Goal: Task Accomplishment & Management: Complete application form

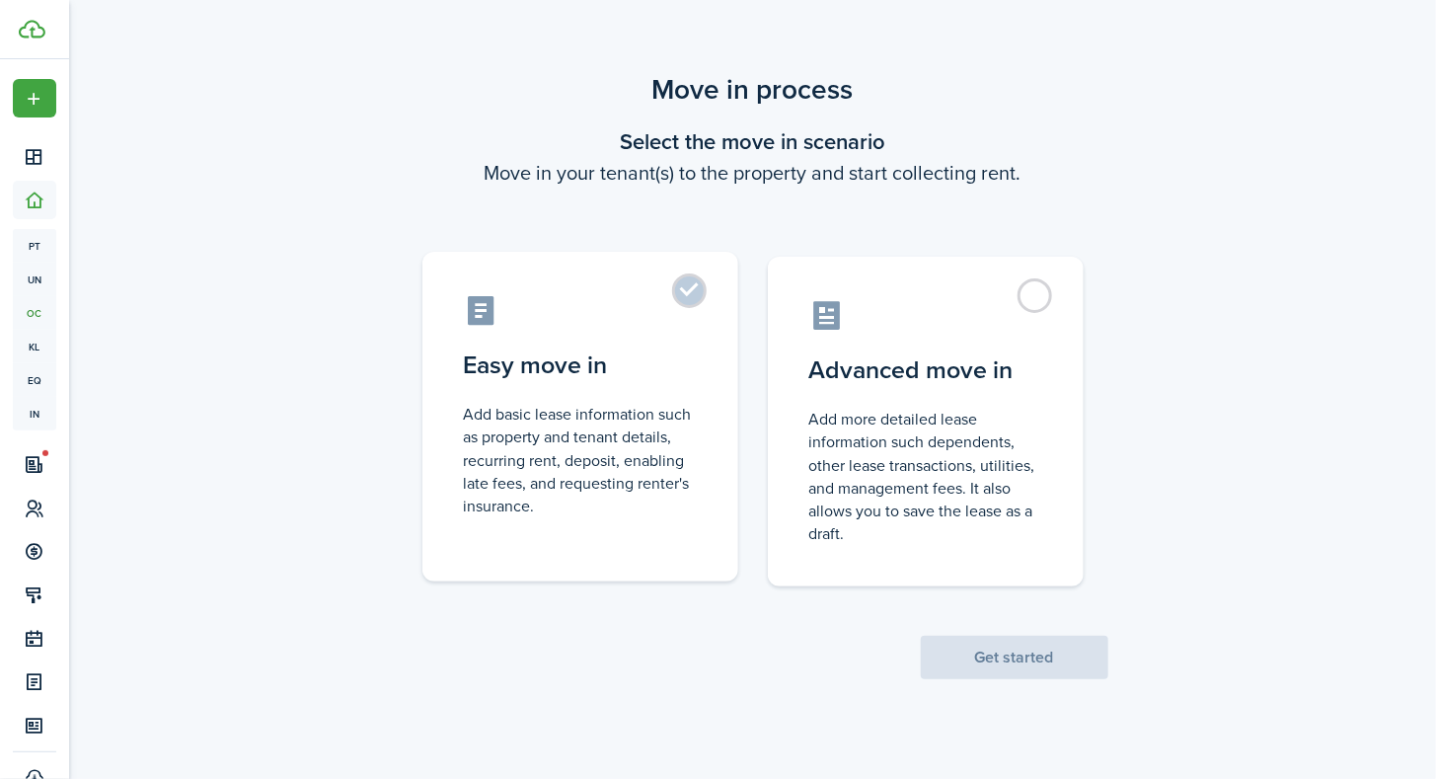
click at [689, 292] on label "Easy move in Add basic lease information such as property and tenant details, r…" at bounding box center [580, 417] width 316 height 330
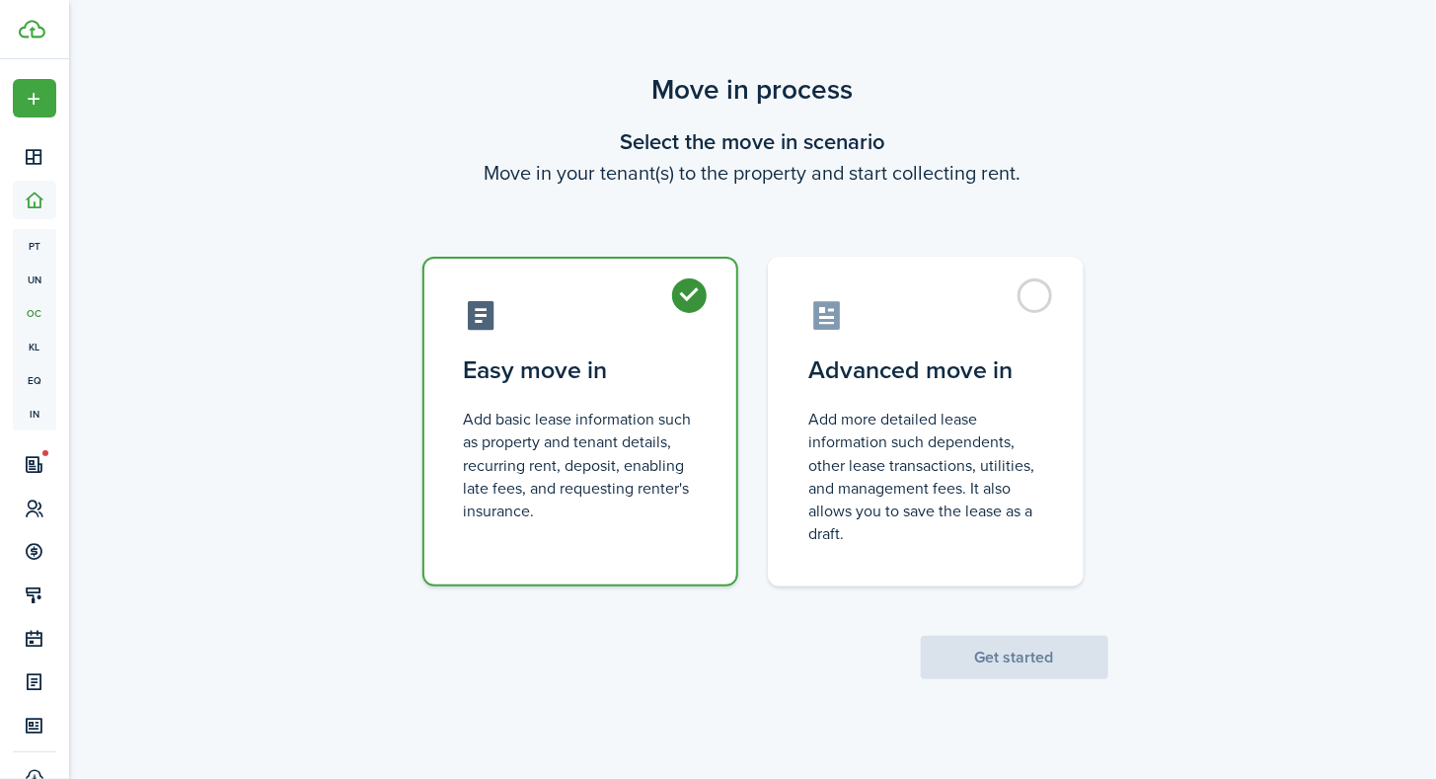
radio input "true"
click at [982, 642] on button "Get started" at bounding box center [1015, 657] width 188 height 43
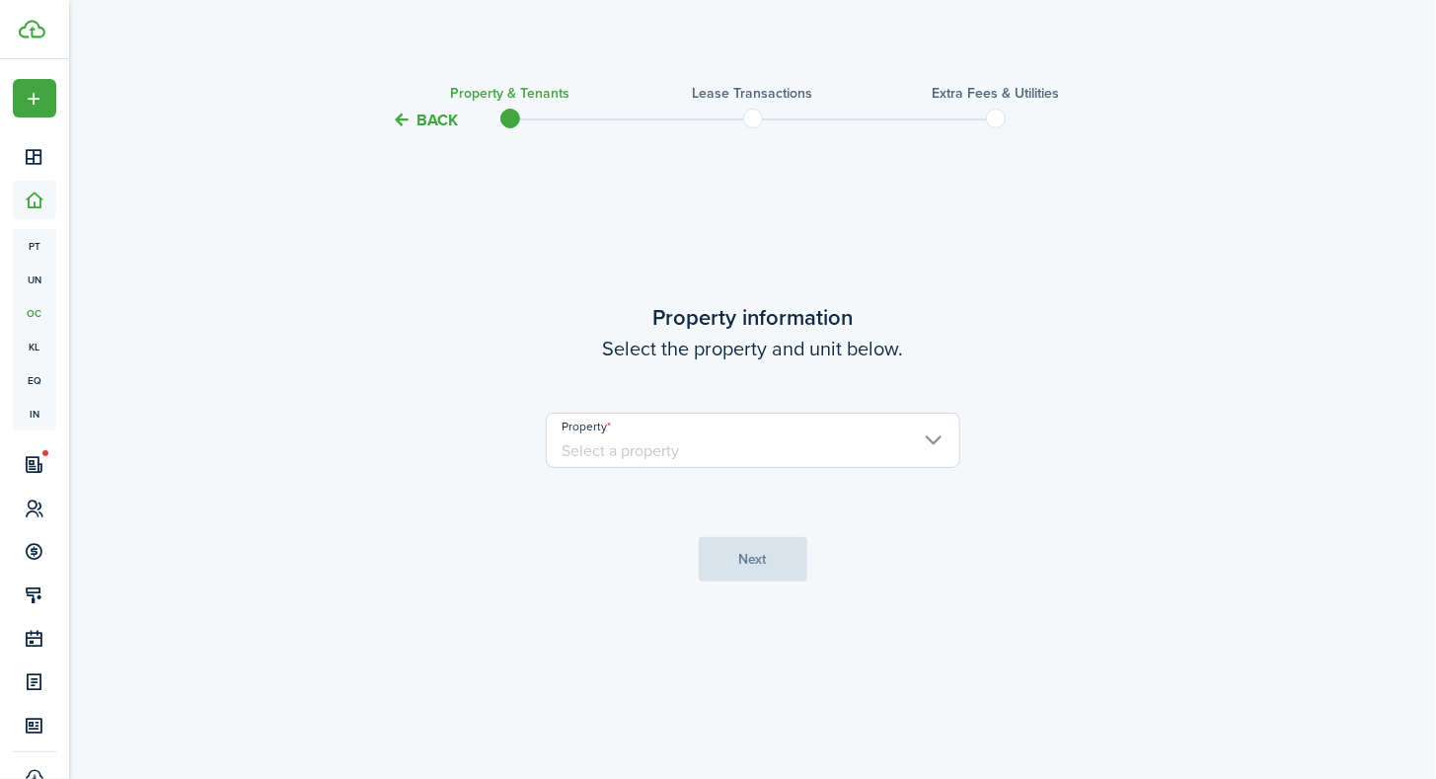
click at [738, 449] on input "Property" at bounding box center [753, 440] width 415 height 55
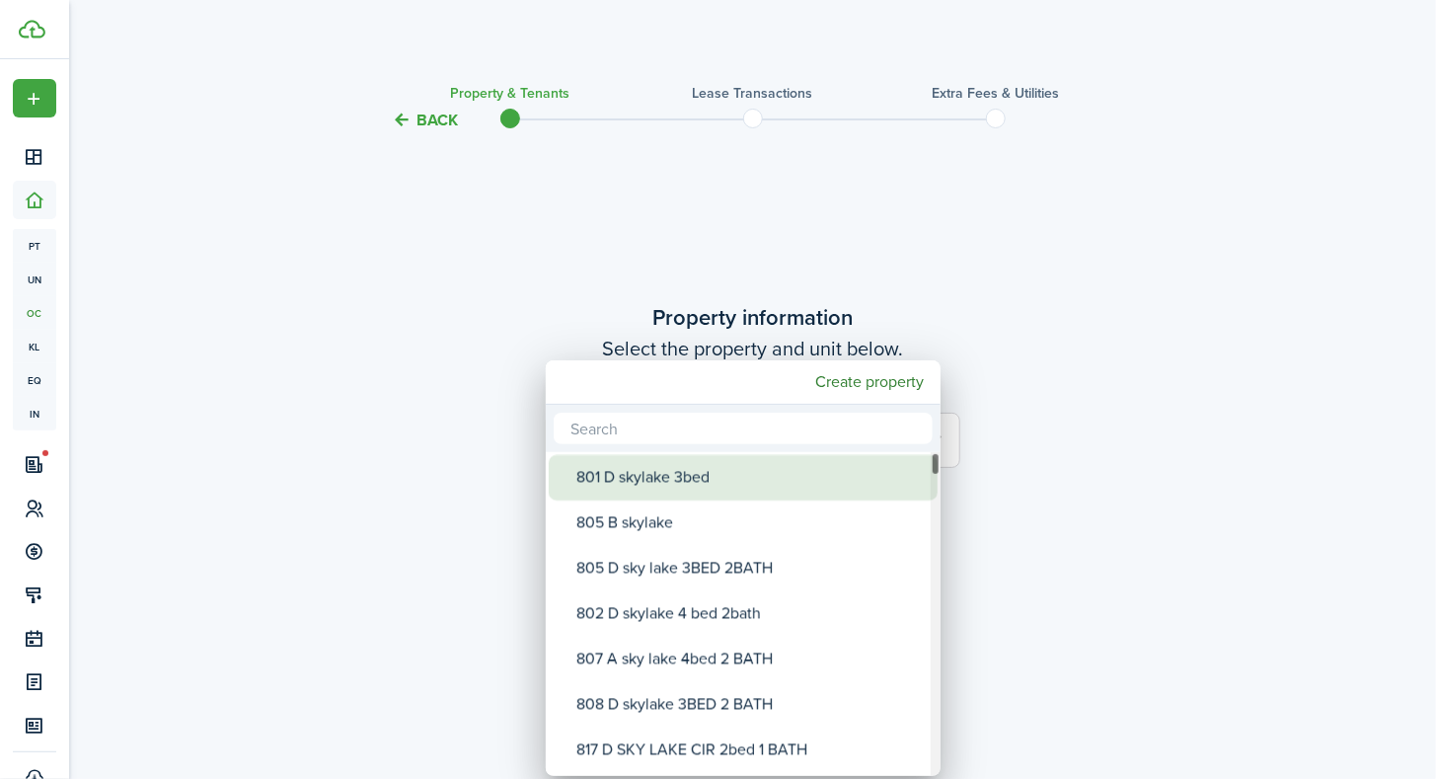
click at [722, 468] on div "801 D skylake 3bed" at bounding box center [750, 477] width 349 height 45
type input "801 D skylake 3bed"
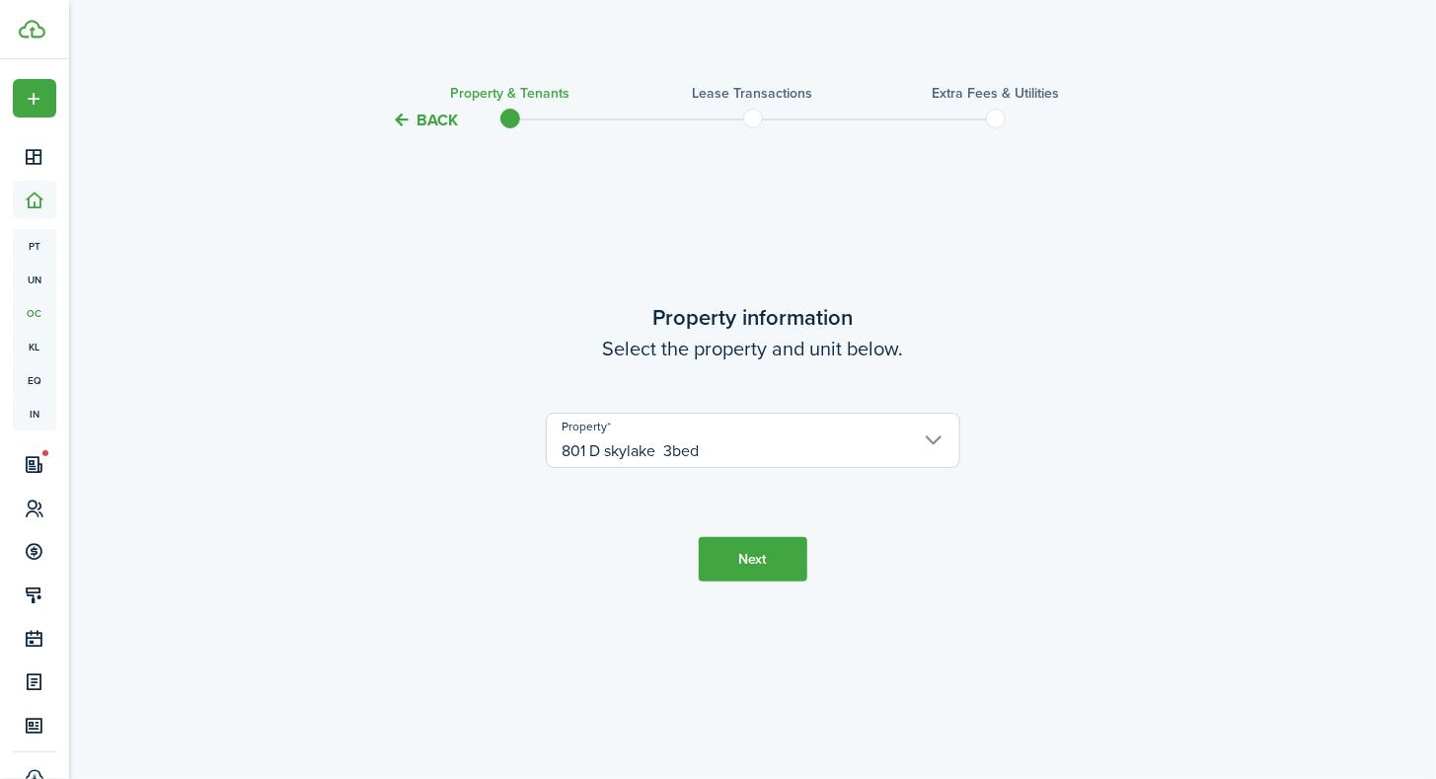
click at [748, 558] on button "Next" at bounding box center [753, 559] width 109 height 44
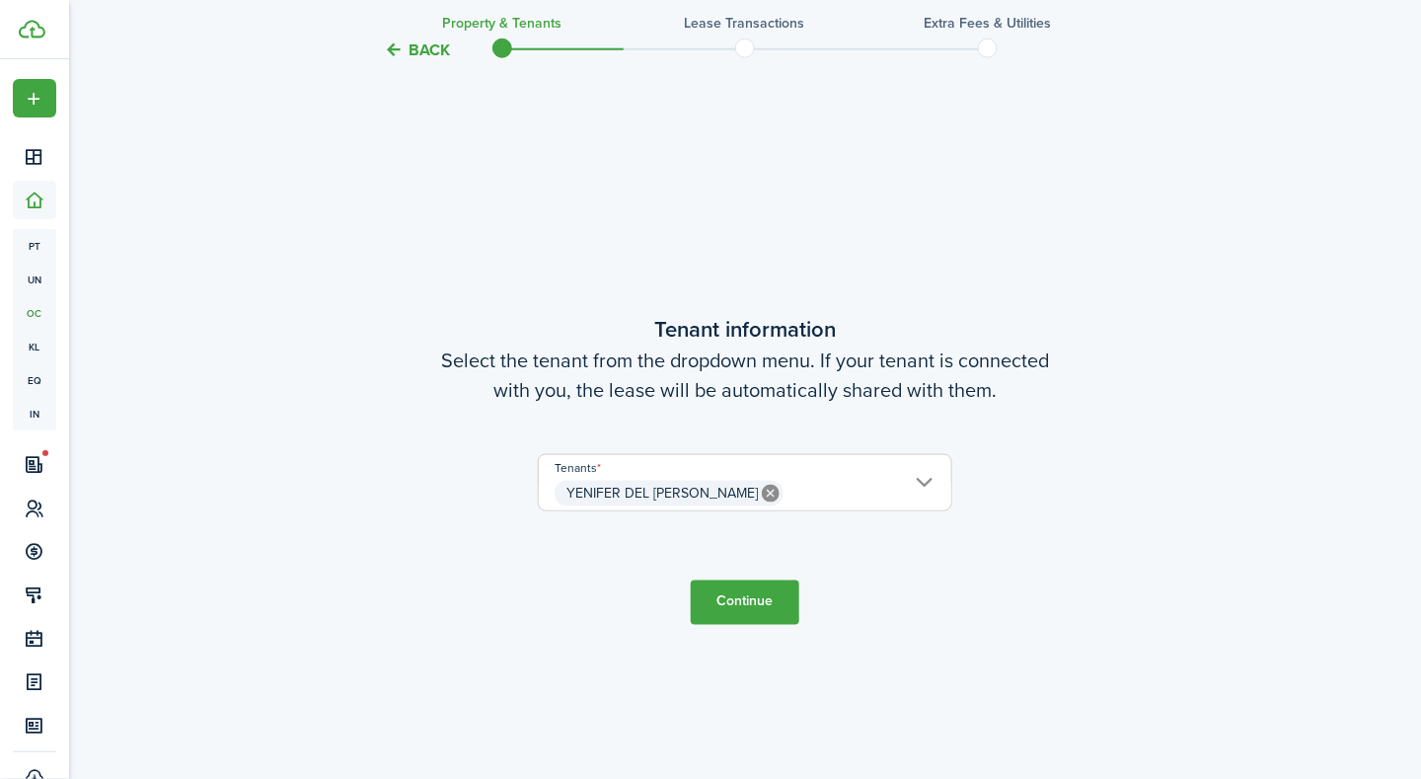
scroll to position [646, 0]
click at [926, 488] on span "YENIFER DEL [PERSON_NAME]" at bounding box center [745, 493] width 413 height 34
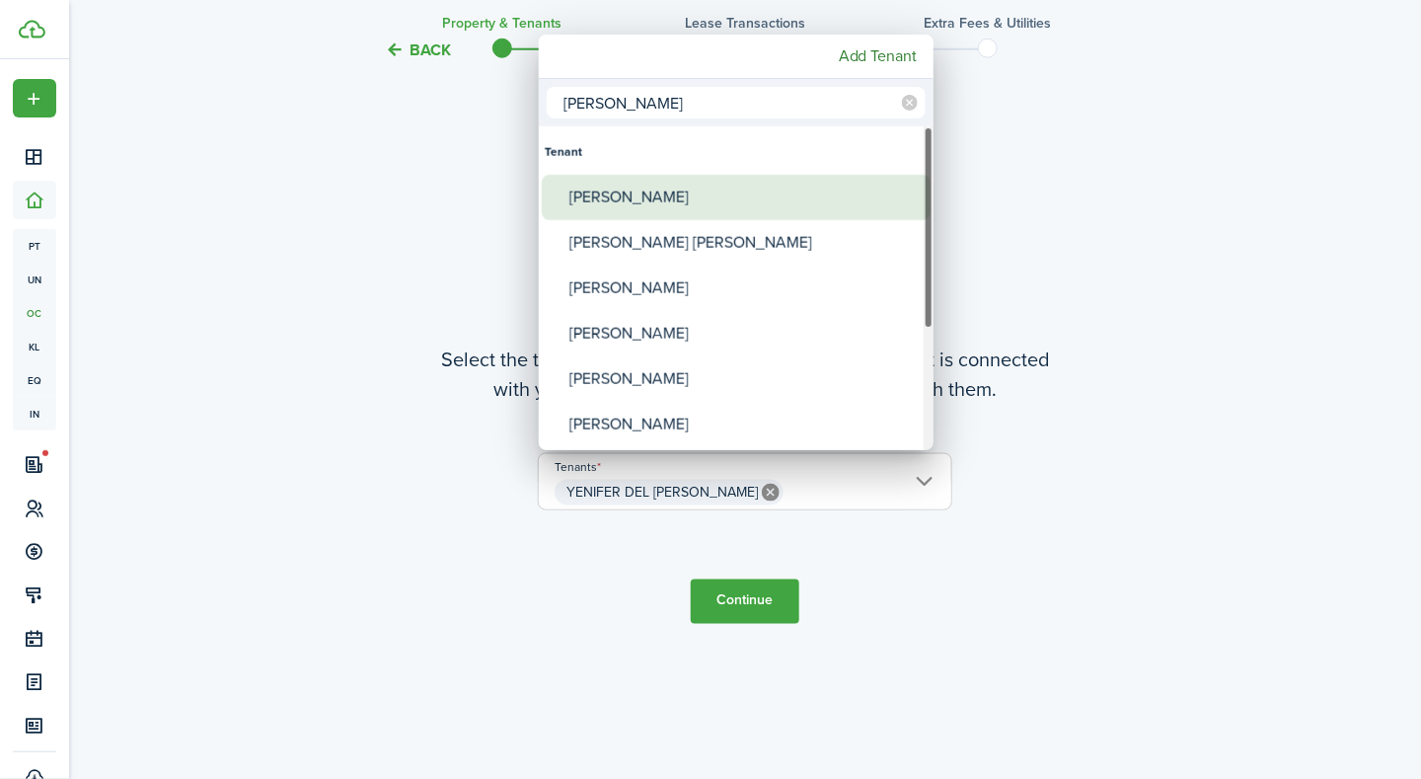
type input "[PERSON_NAME]"
click at [768, 196] on div "[PERSON_NAME]" at bounding box center [743, 197] width 349 height 45
type input "YENIFER DEL [PERSON_NAME] [PERSON_NAME] [PERSON_NAME]"
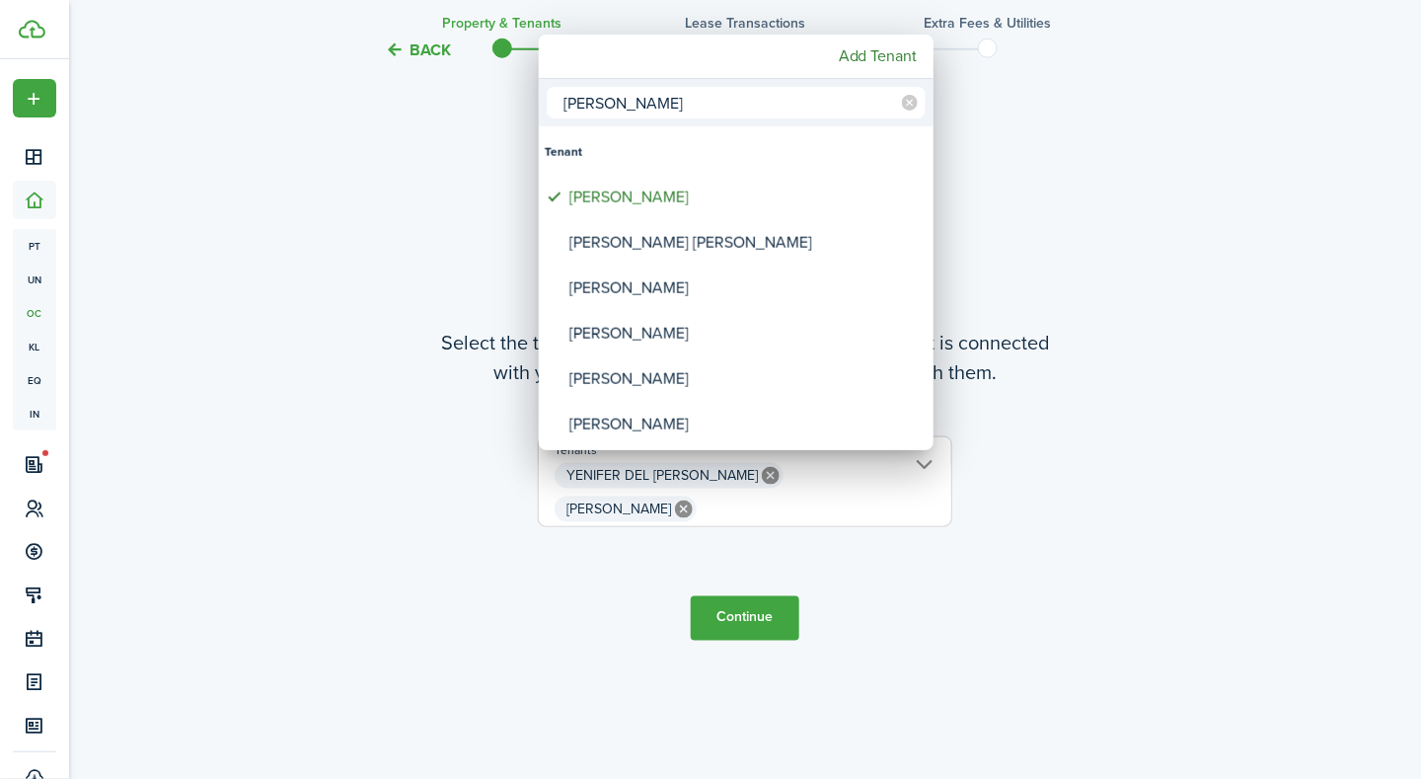
click at [1067, 263] on div at bounding box center [710, 389] width 1737 height 1095
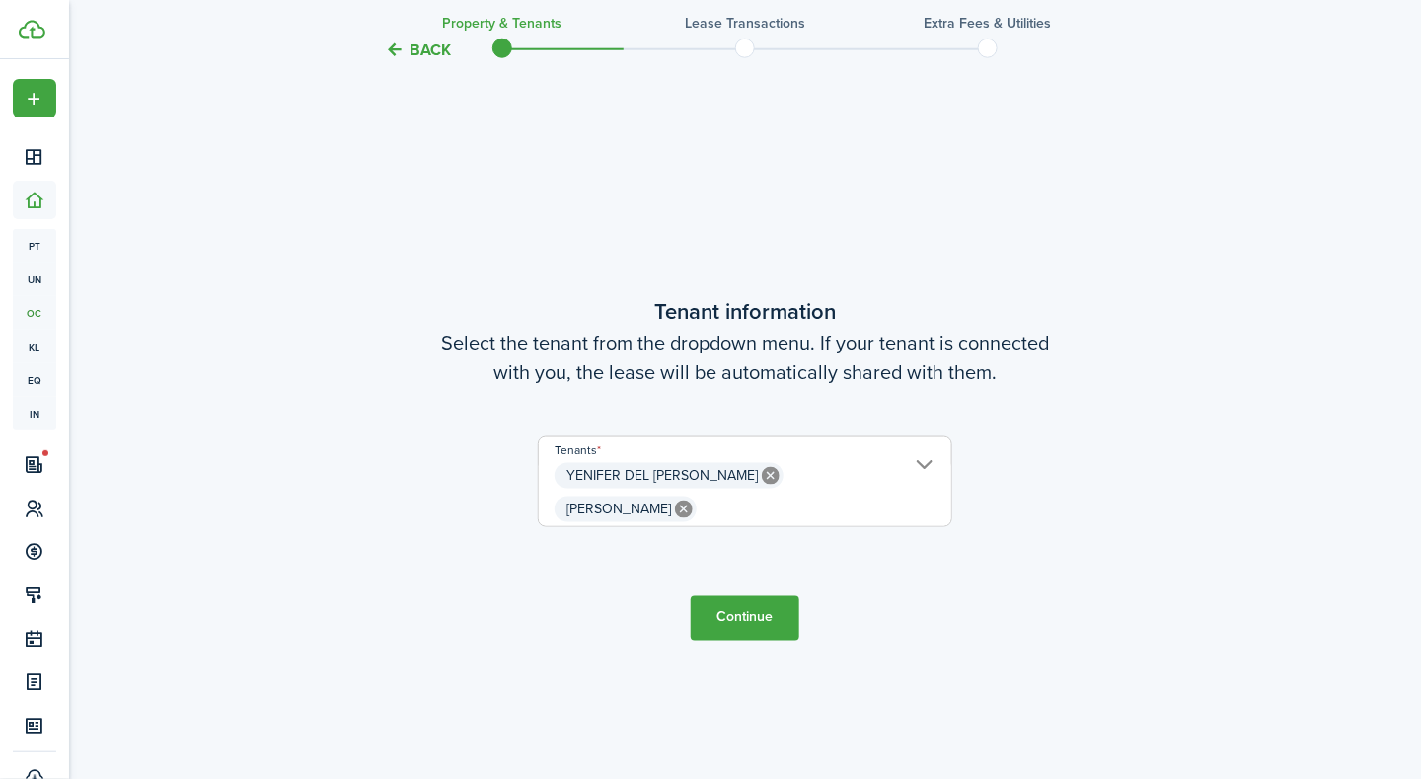
scroll to position [0, 0]
click at [727, 609] on button "Continue" at bounding box center [745, 618] width 109 height 44
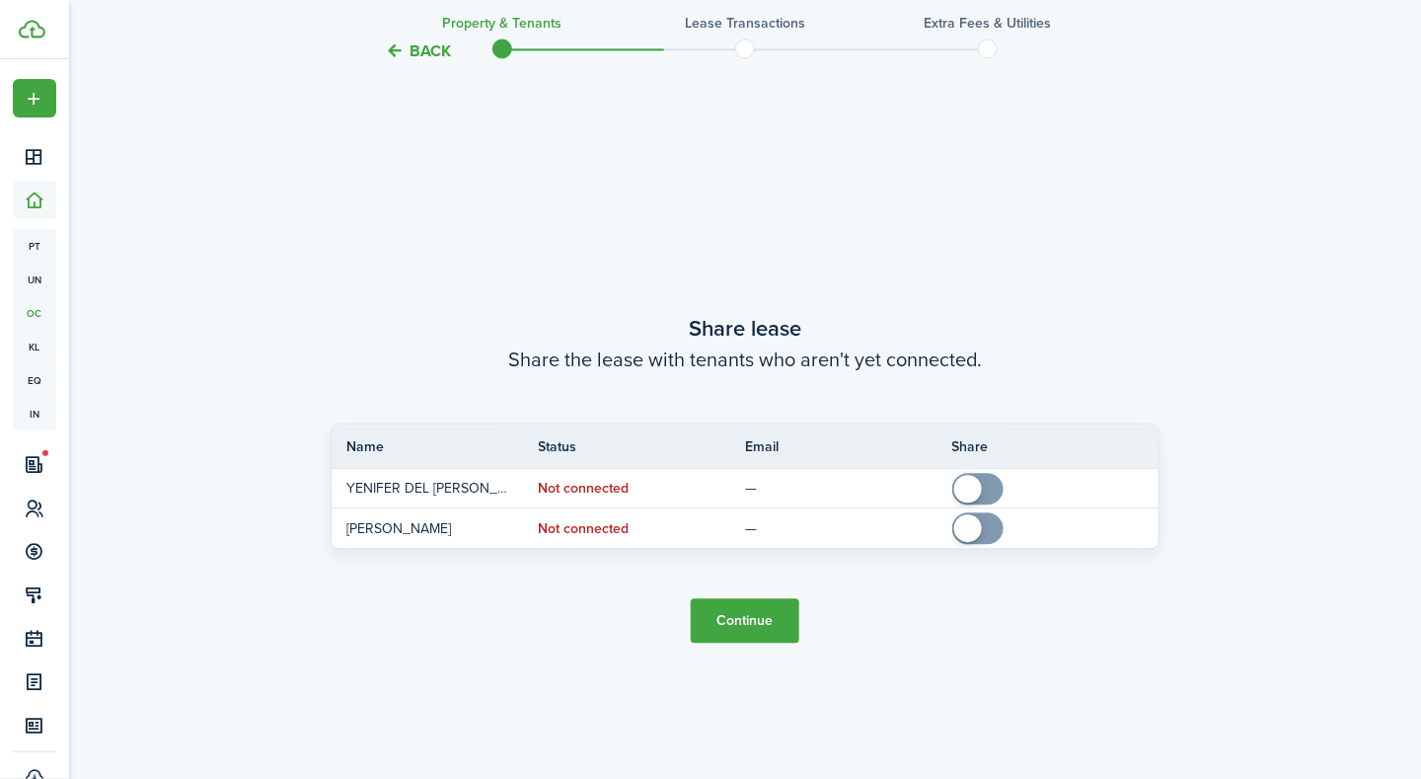
scroll to position [1425, 0]
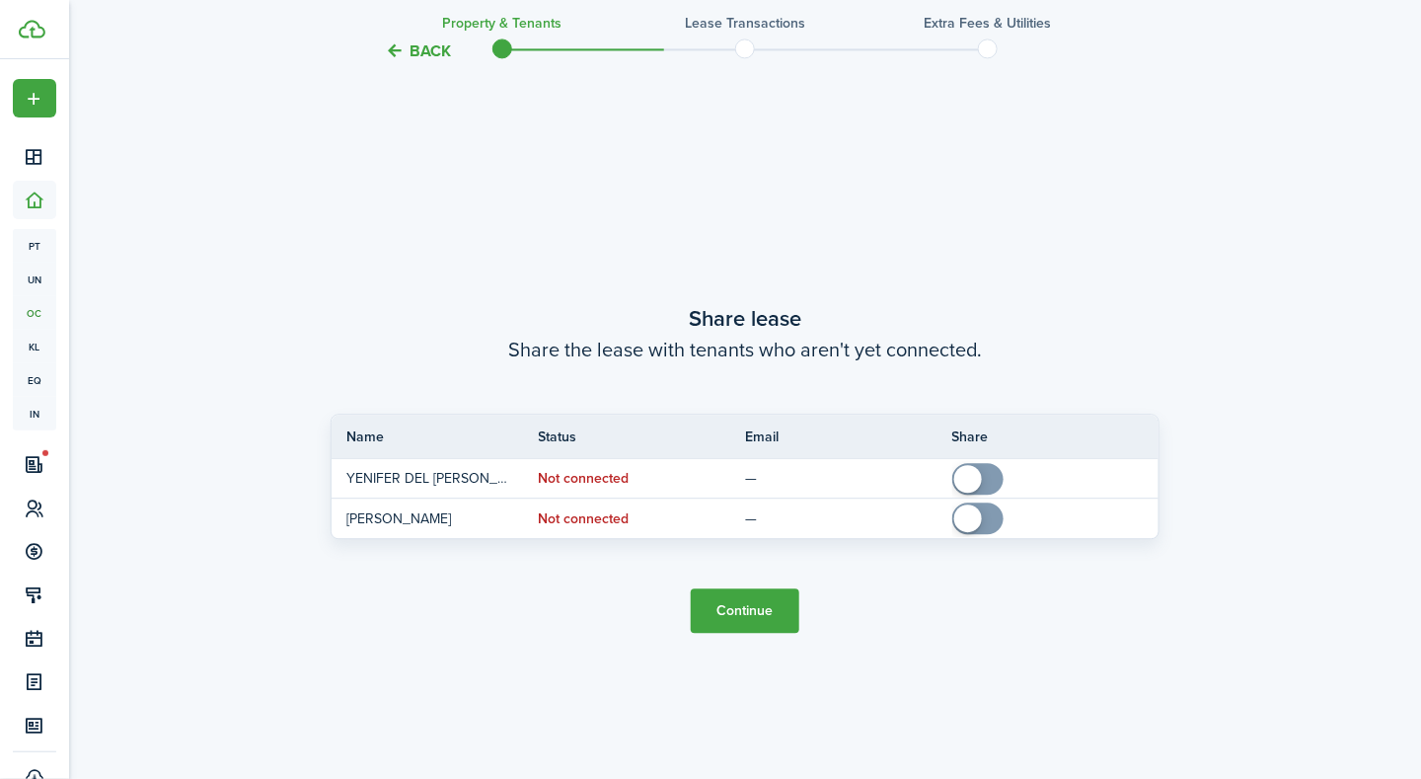
click at [723, 604] on button "Continue" at bounding box center [745, 610] width 109 height 44
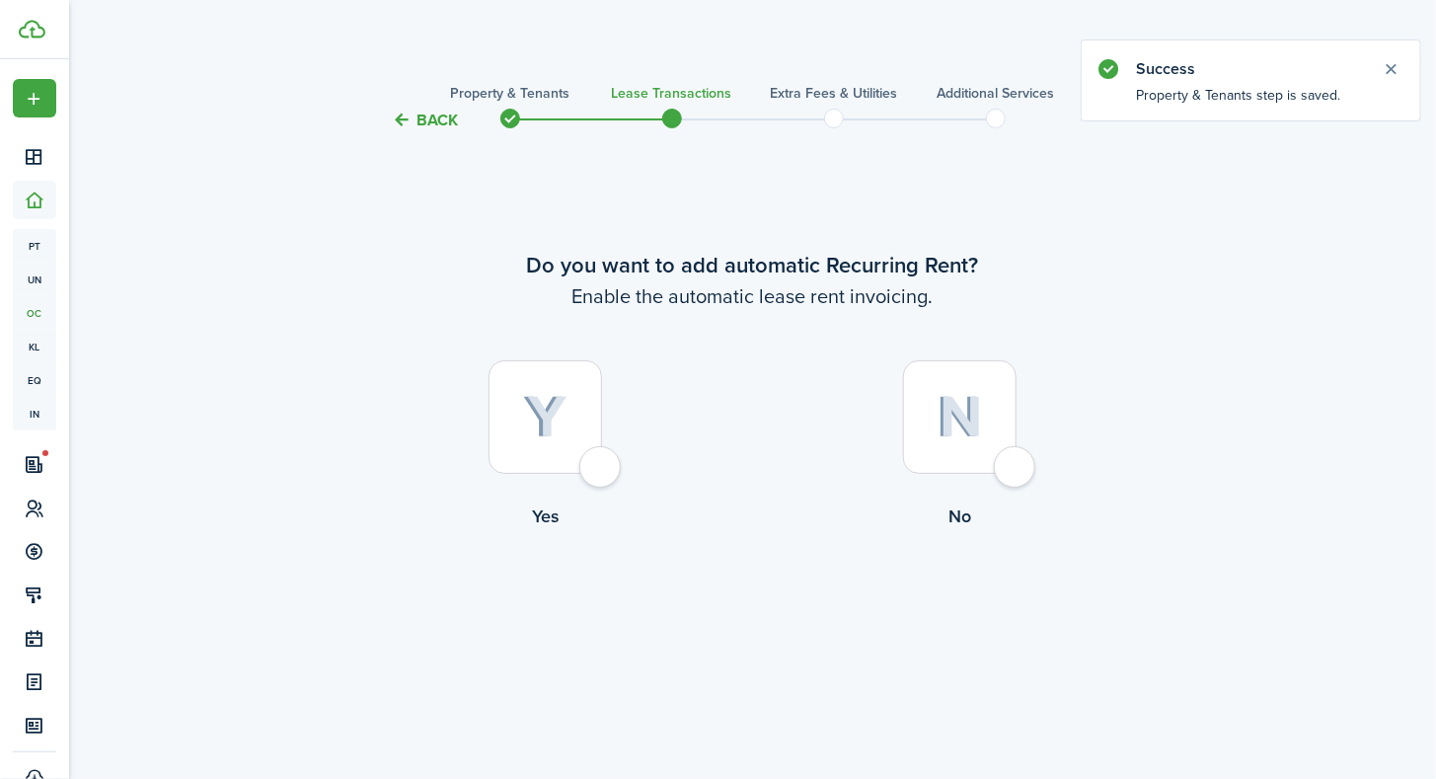
click at [1017, 460] on div at bounding box center [960, 417] width 114 height 114
radio input "true"
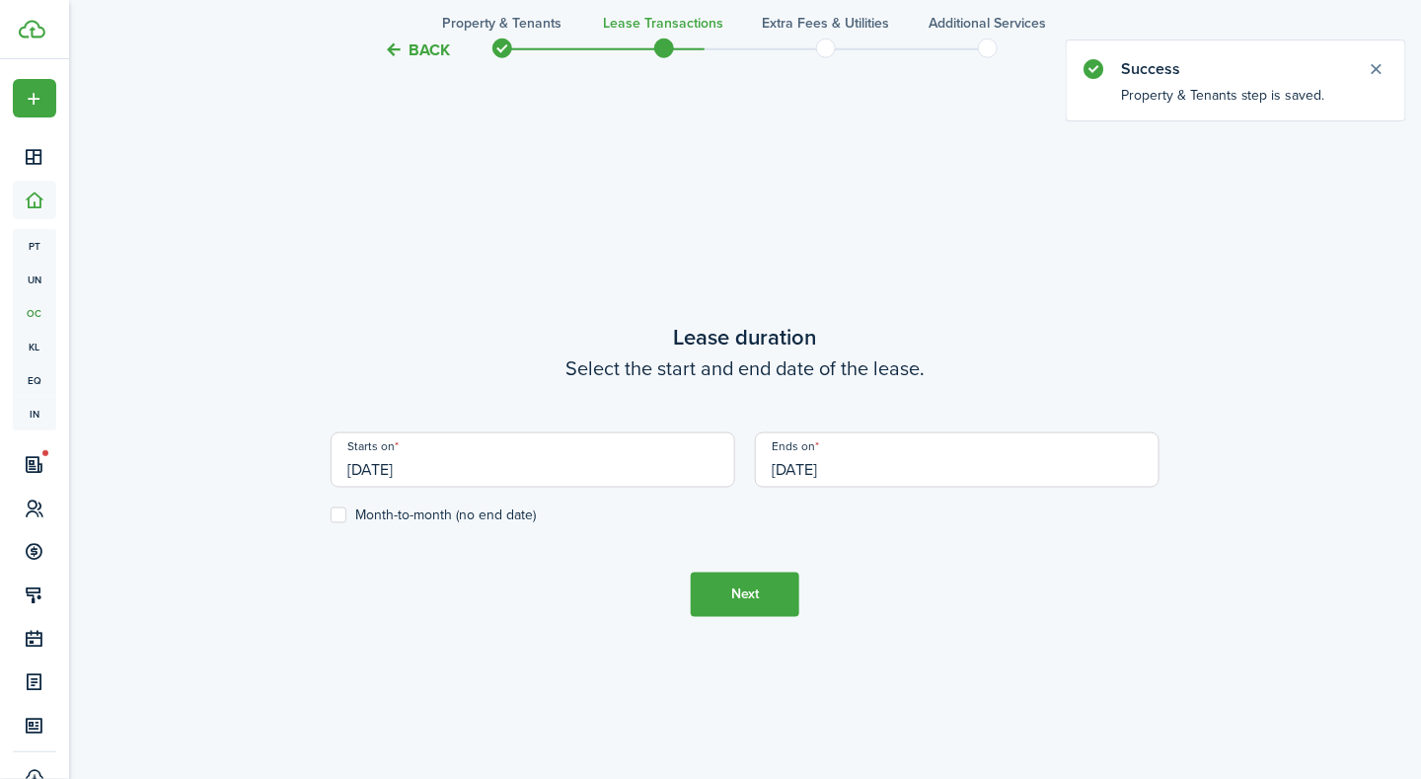
scroll to position [646, 0]
click at [494, 470] on input "[DATE]" at bounding box center [533, 458] width 405 height 55
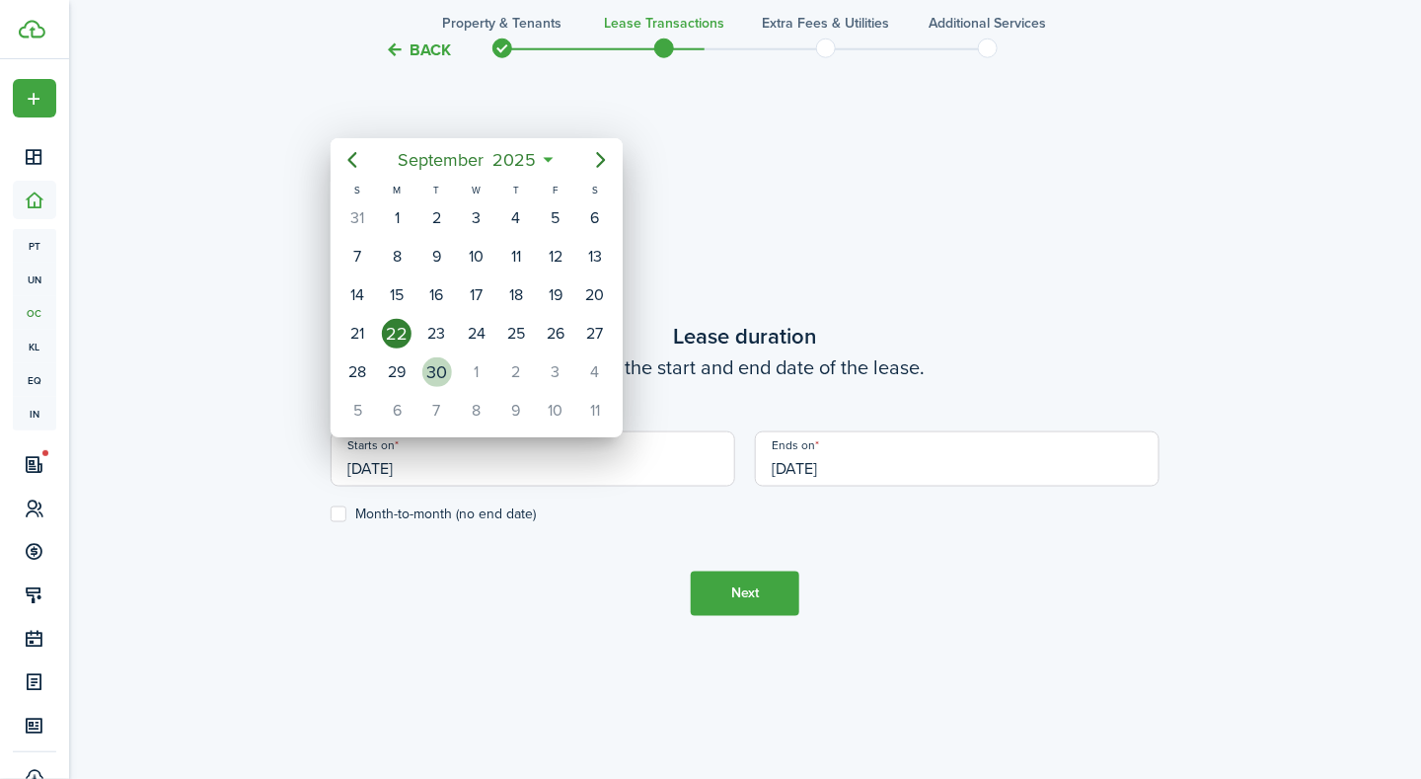
click at [440, 374] on div "30" at bounding box center [437, 372] width 30 height 30
type input "[DATE]"
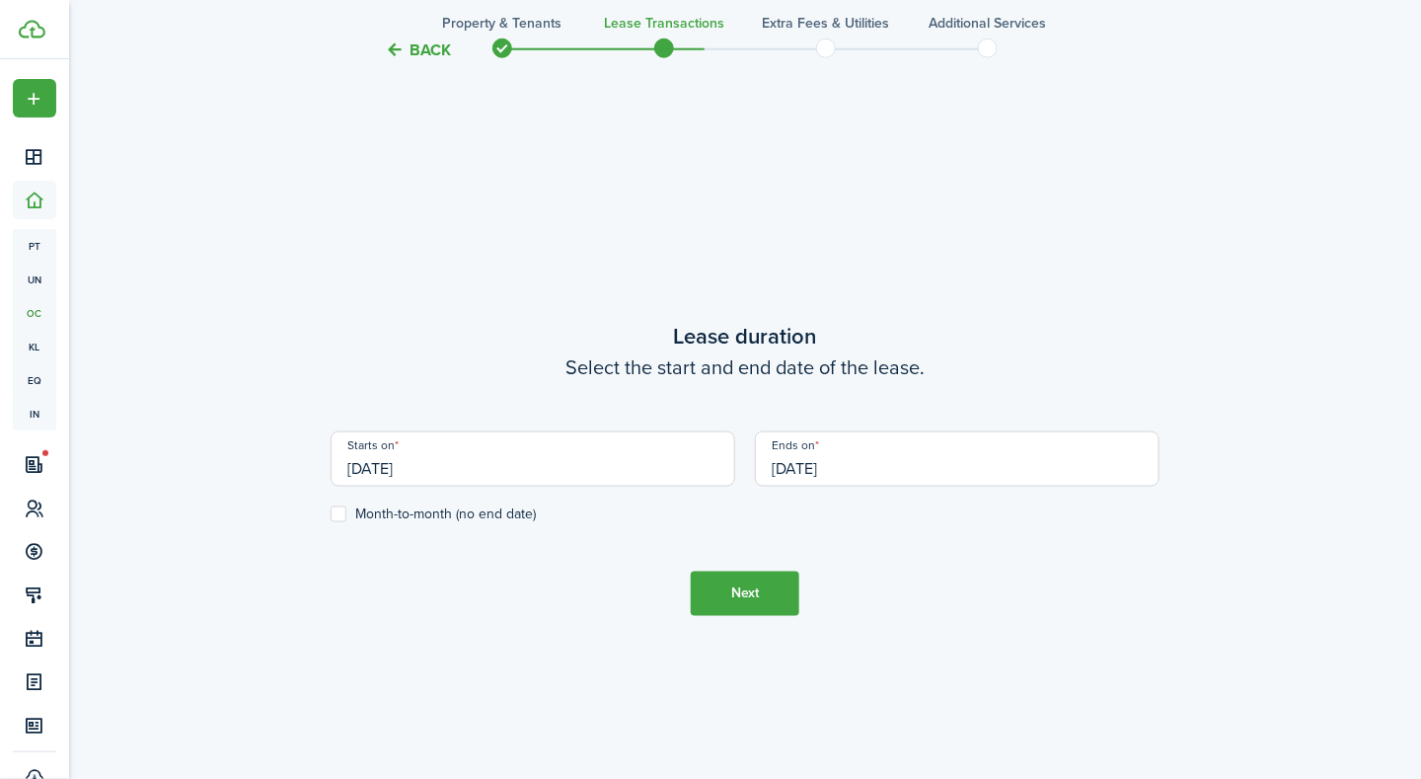
click at [812, 456] on input "[DATE]" at bounding box center [957, 458] width 405 height 55
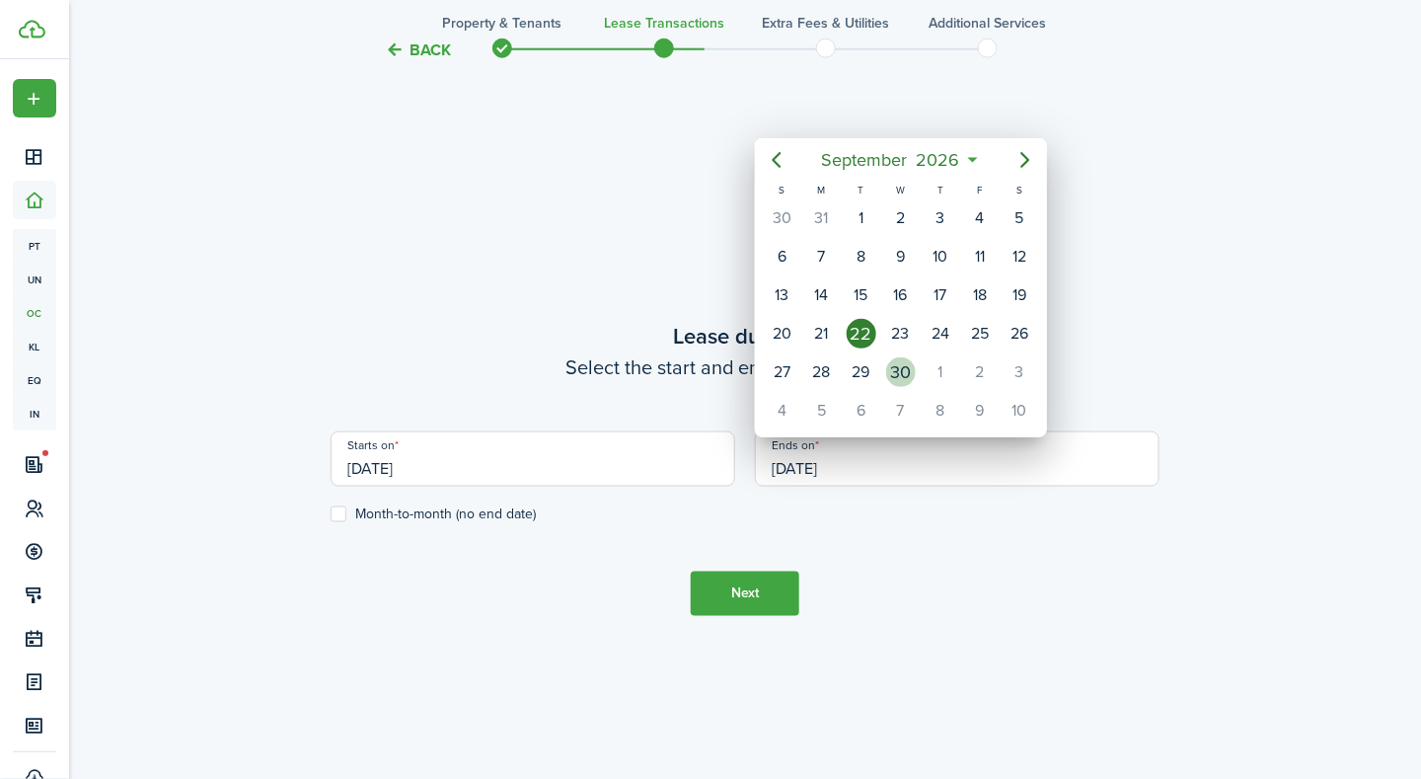
click at [908, 362] on div "30" at bounding box center [901, 372] width 30 height 30
type input "[DATE]"
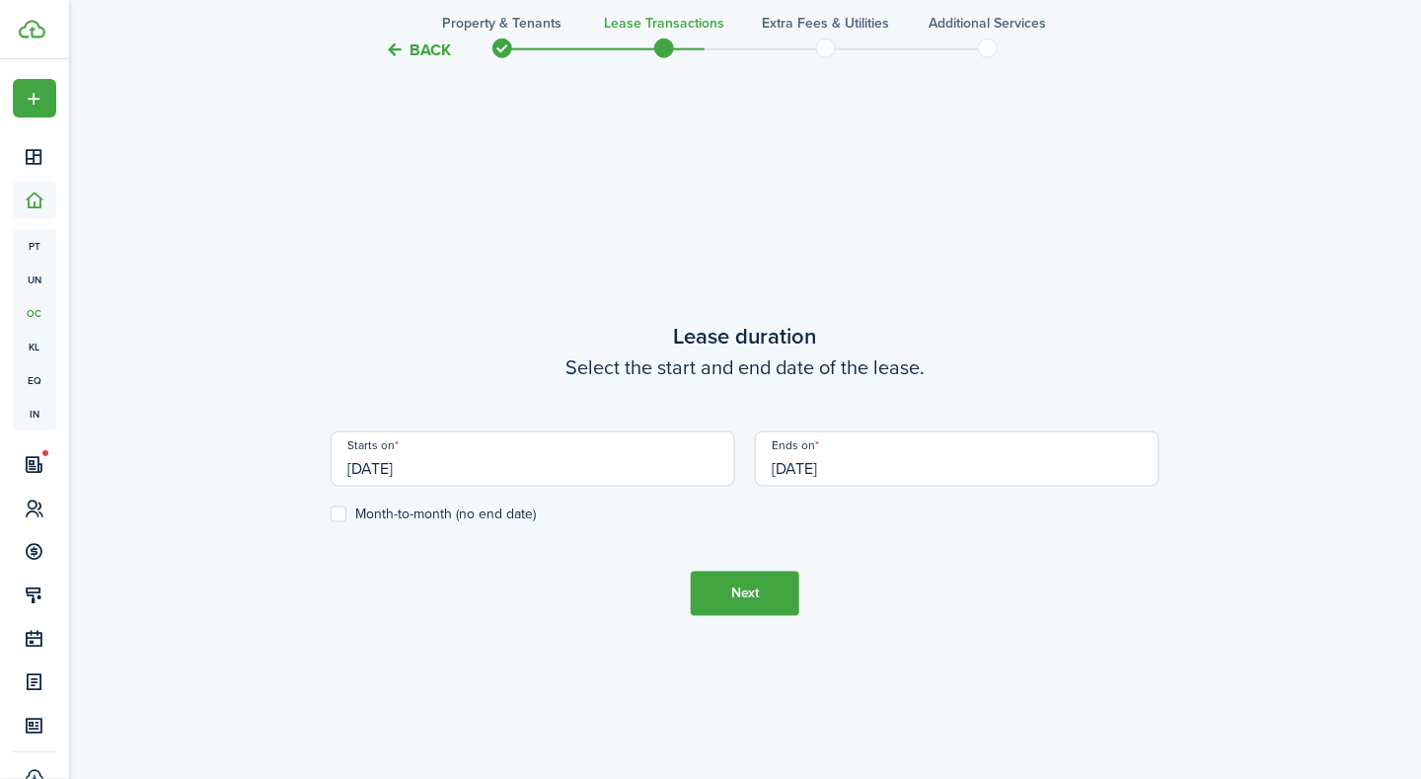
click at [772, 579] on button "Next" at bounding box center [745, 593] width 109 height 44
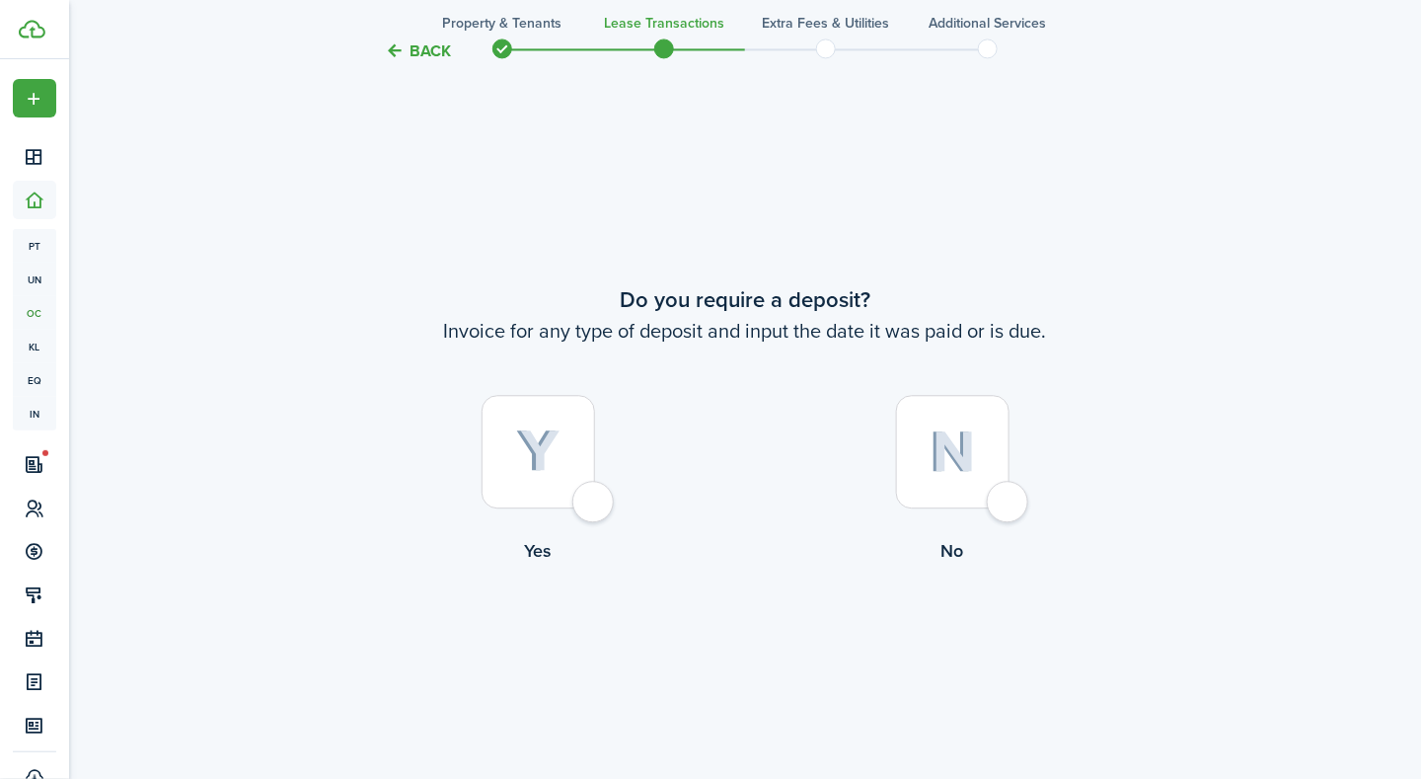
scroll to position [1425, 0]
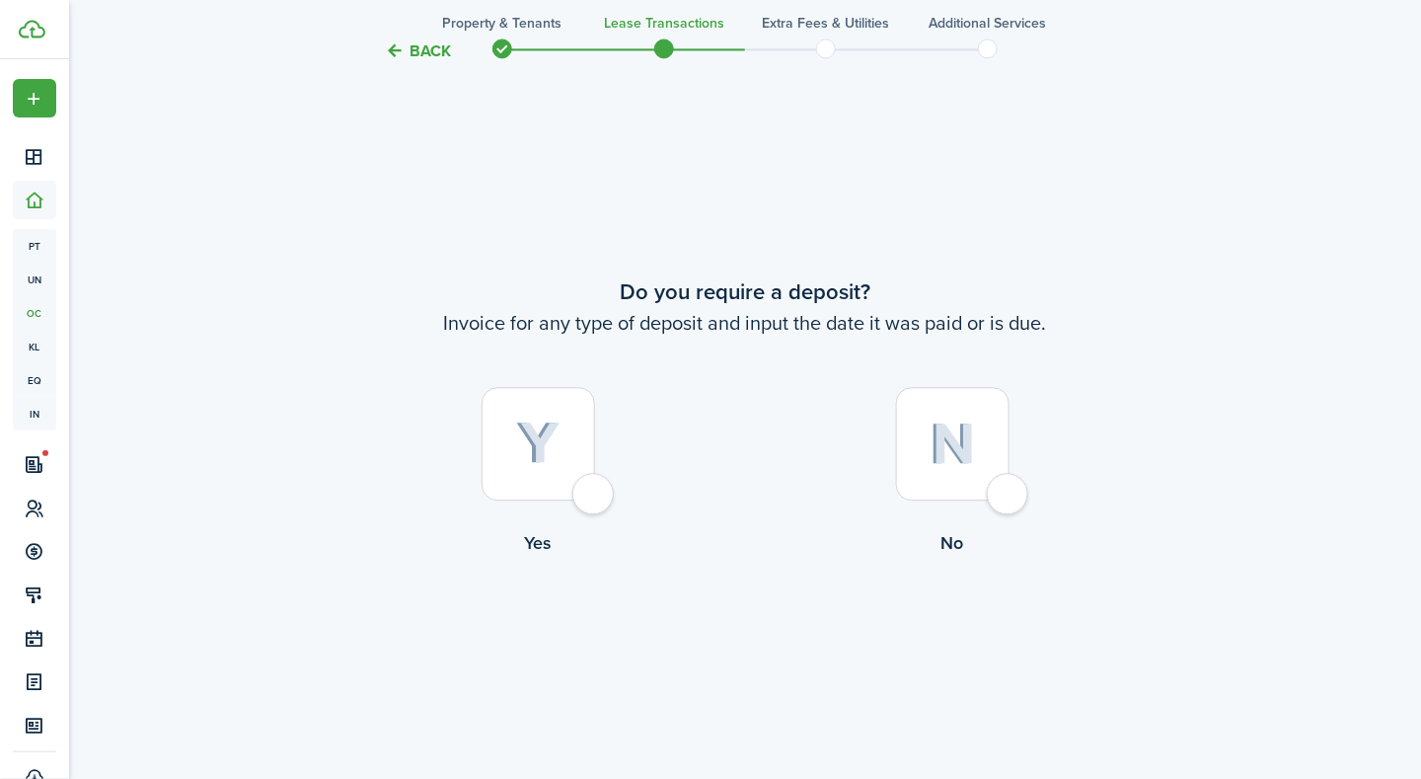
click at [595, 496] on div at bounding box center [539, 444] width 114 height 114
radio input "true"
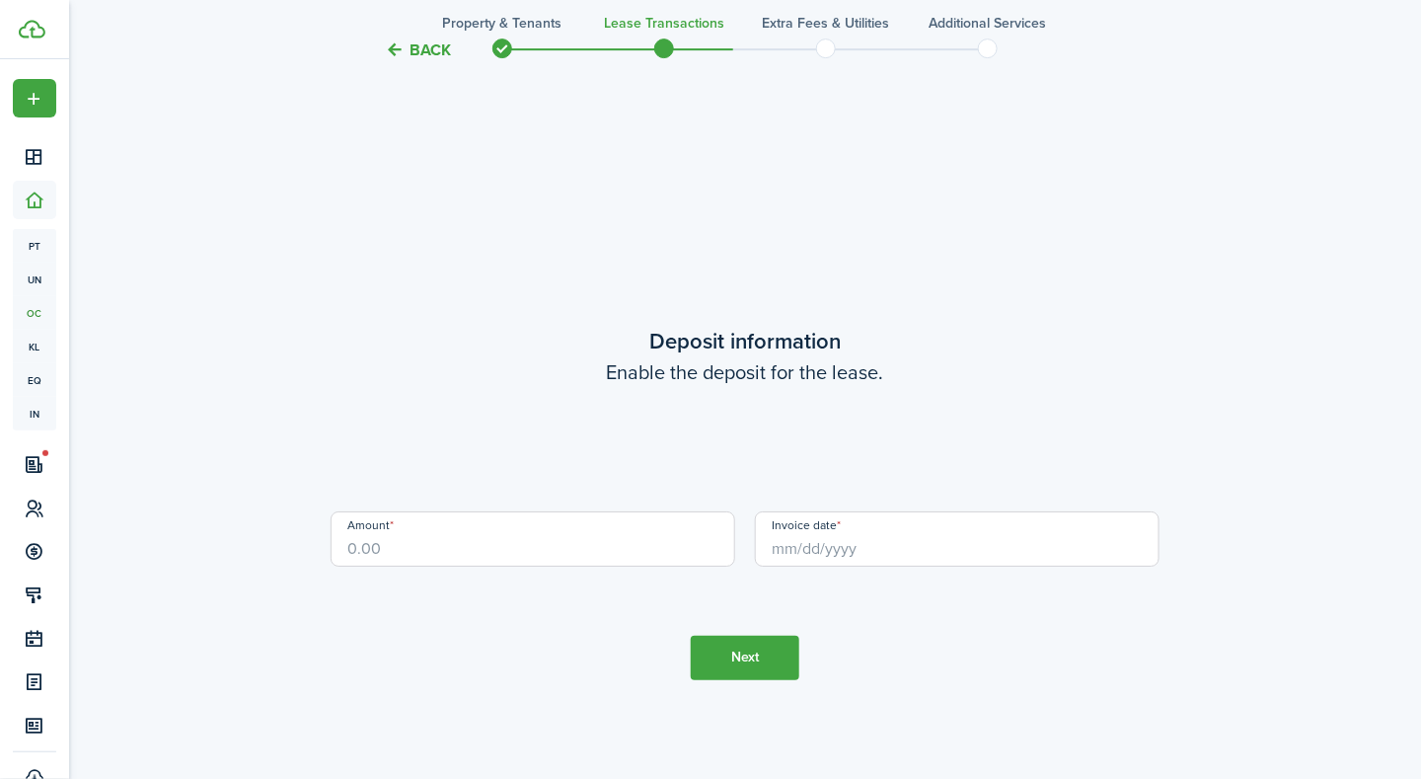
scroll to position [2204, 0]
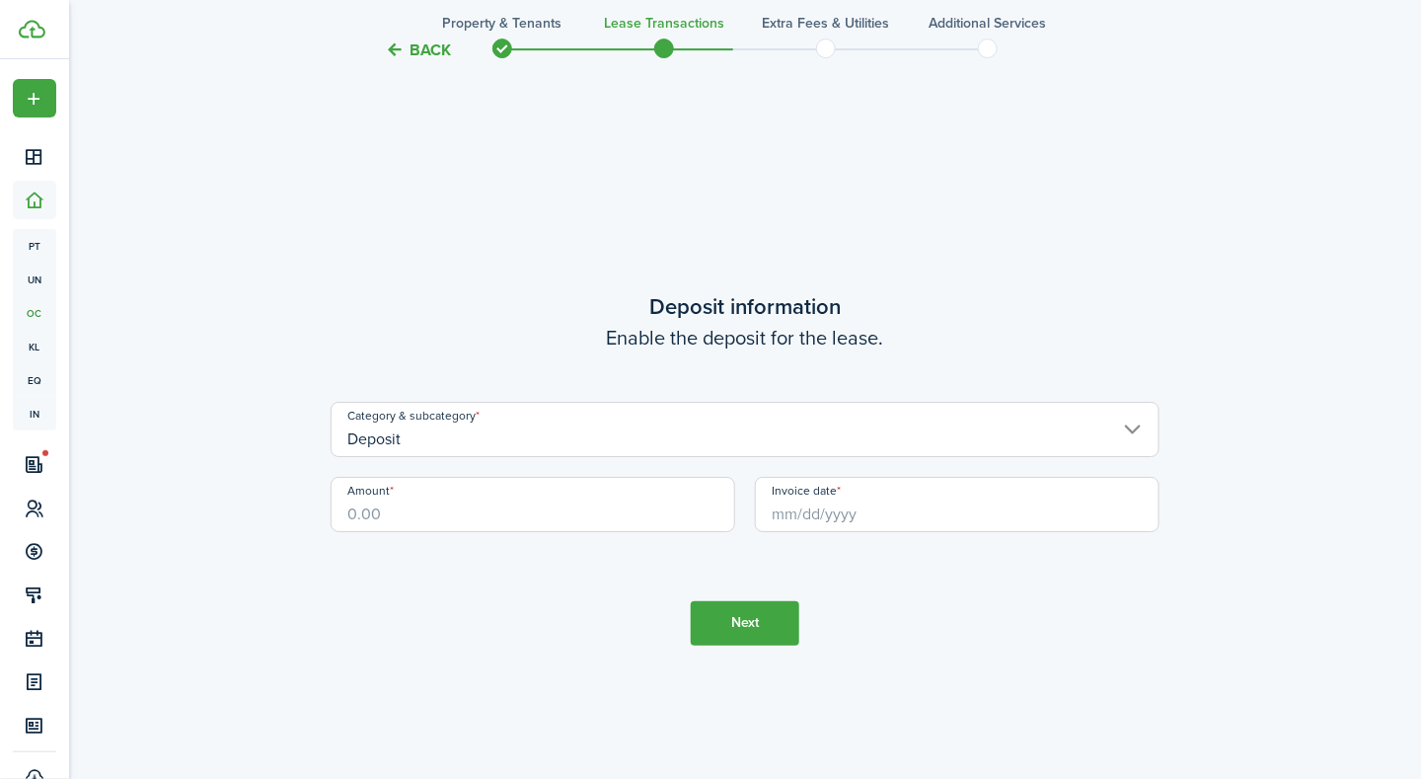
click at [595, 496] on input "Amount" at bounding box center [533, 504] width 405 height 55
click at [794, 519] on input "Invoice date" at bounding box center [957, 504] width 405 height 55
type input "$1,850.00"
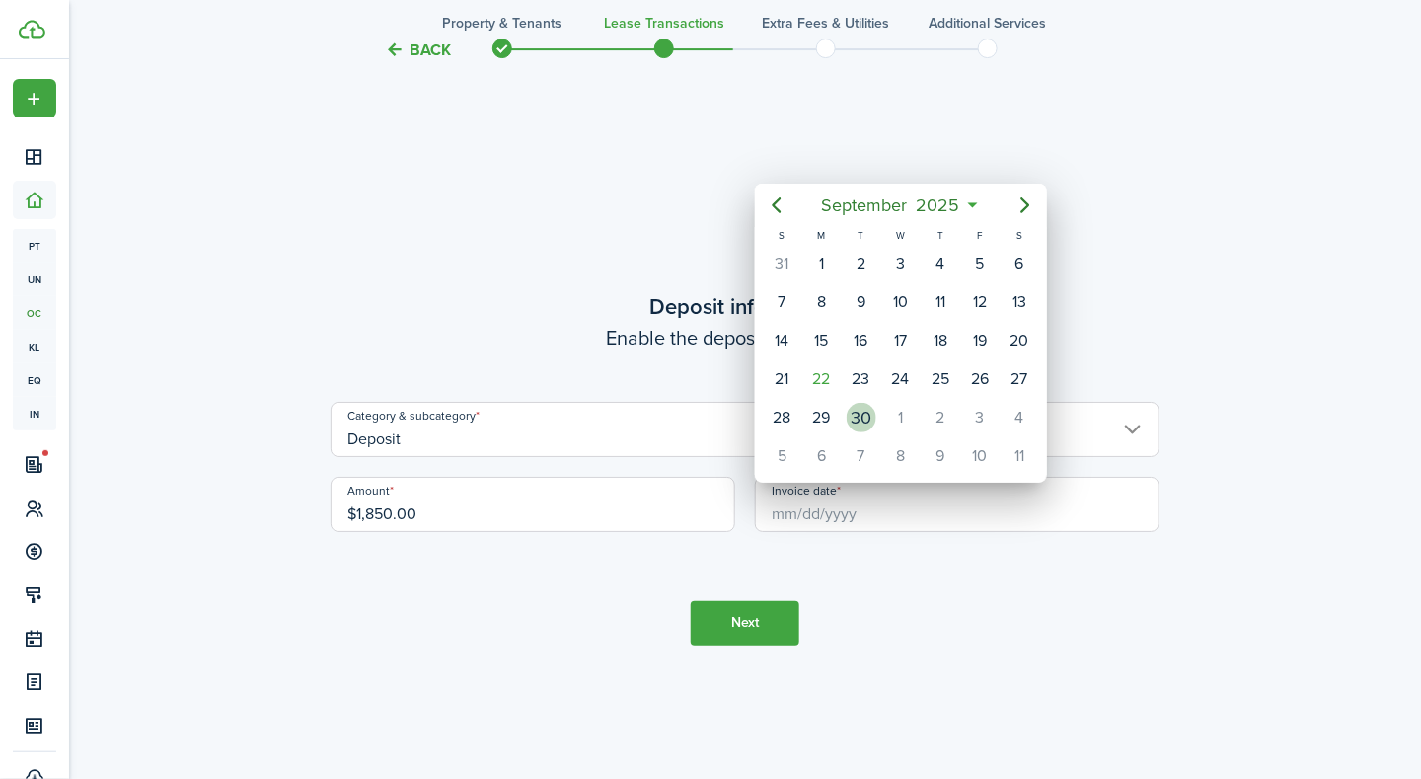
click at [850, 403] on div "30" at bounding box center [862, 418] width 30 height 30
type input "[DATE]"
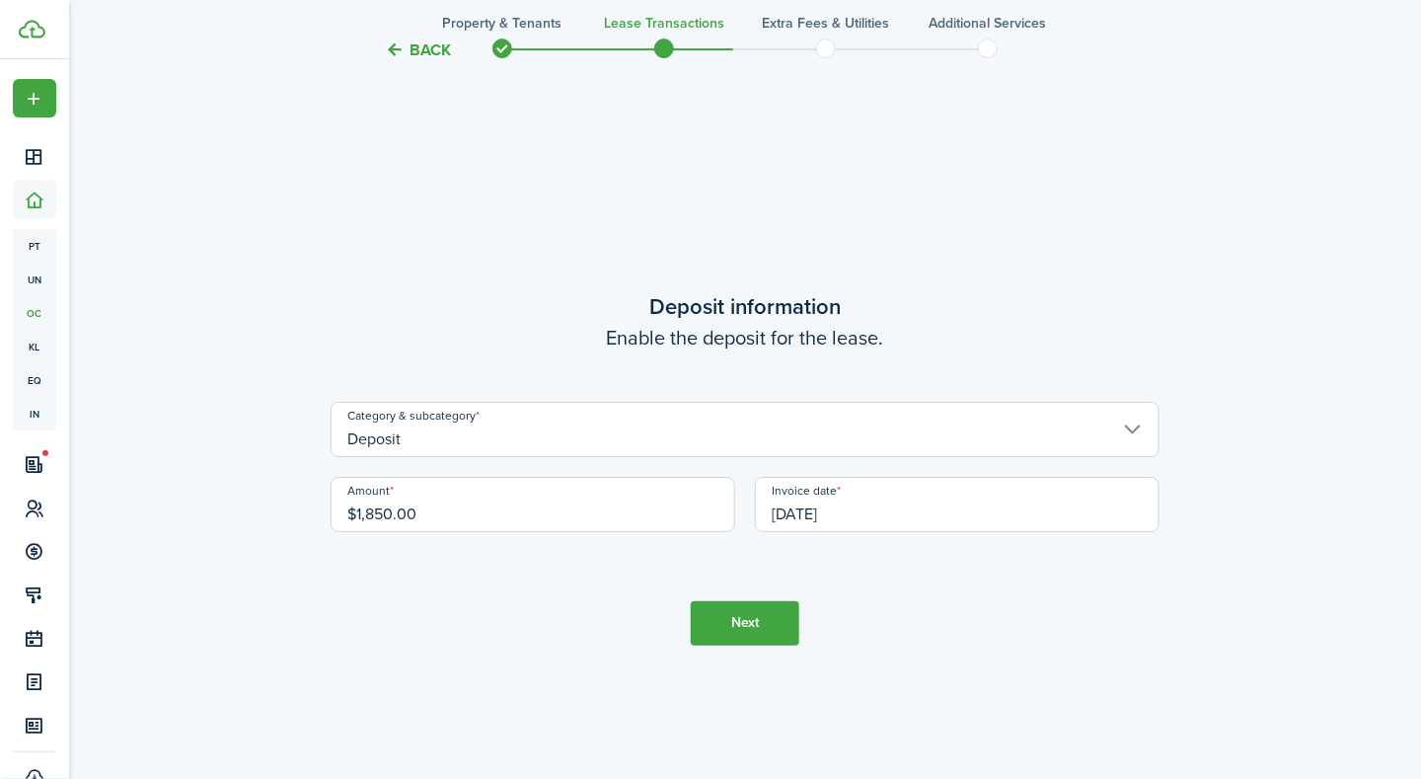
click at [730, 631] on button "Next" at bounding box center [745, 623] width 109 height 44
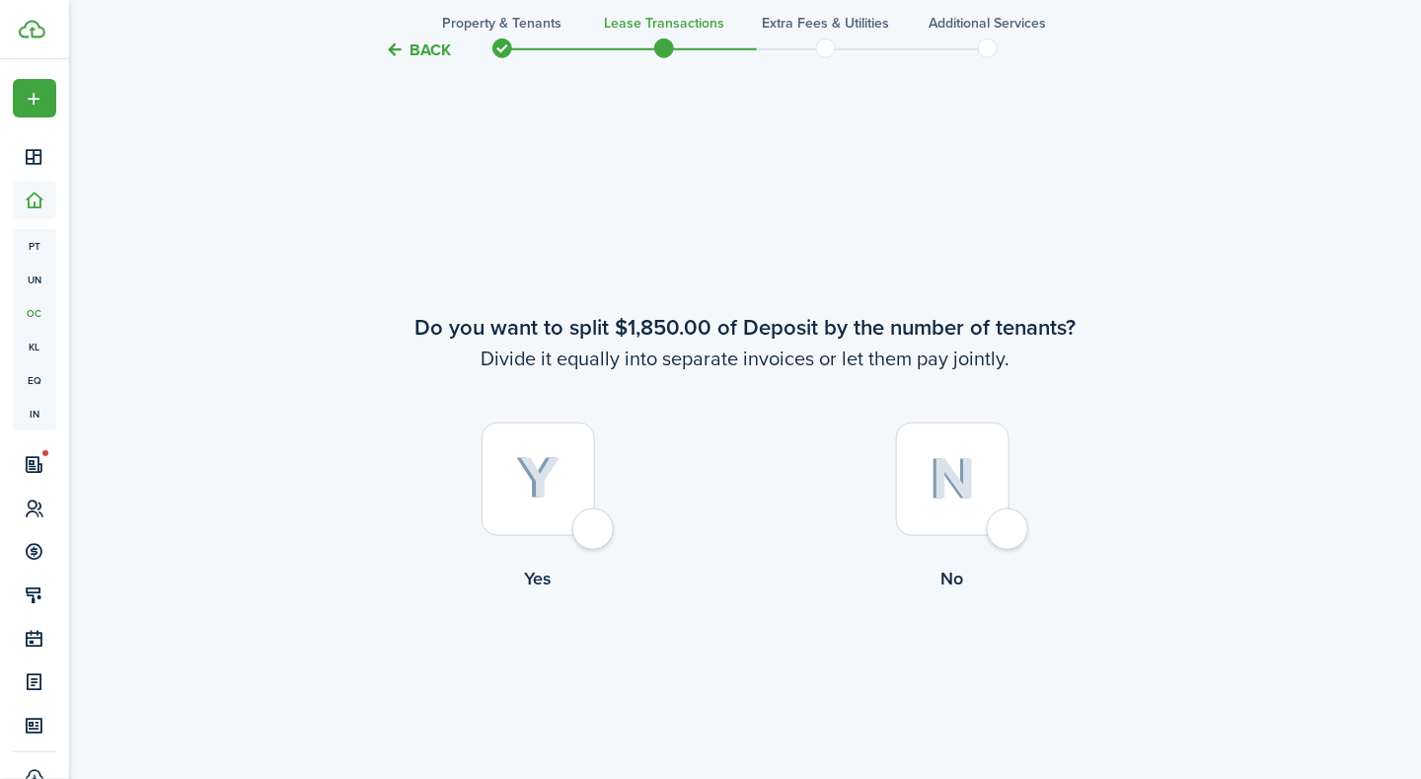
scroll to position [2983, 0]
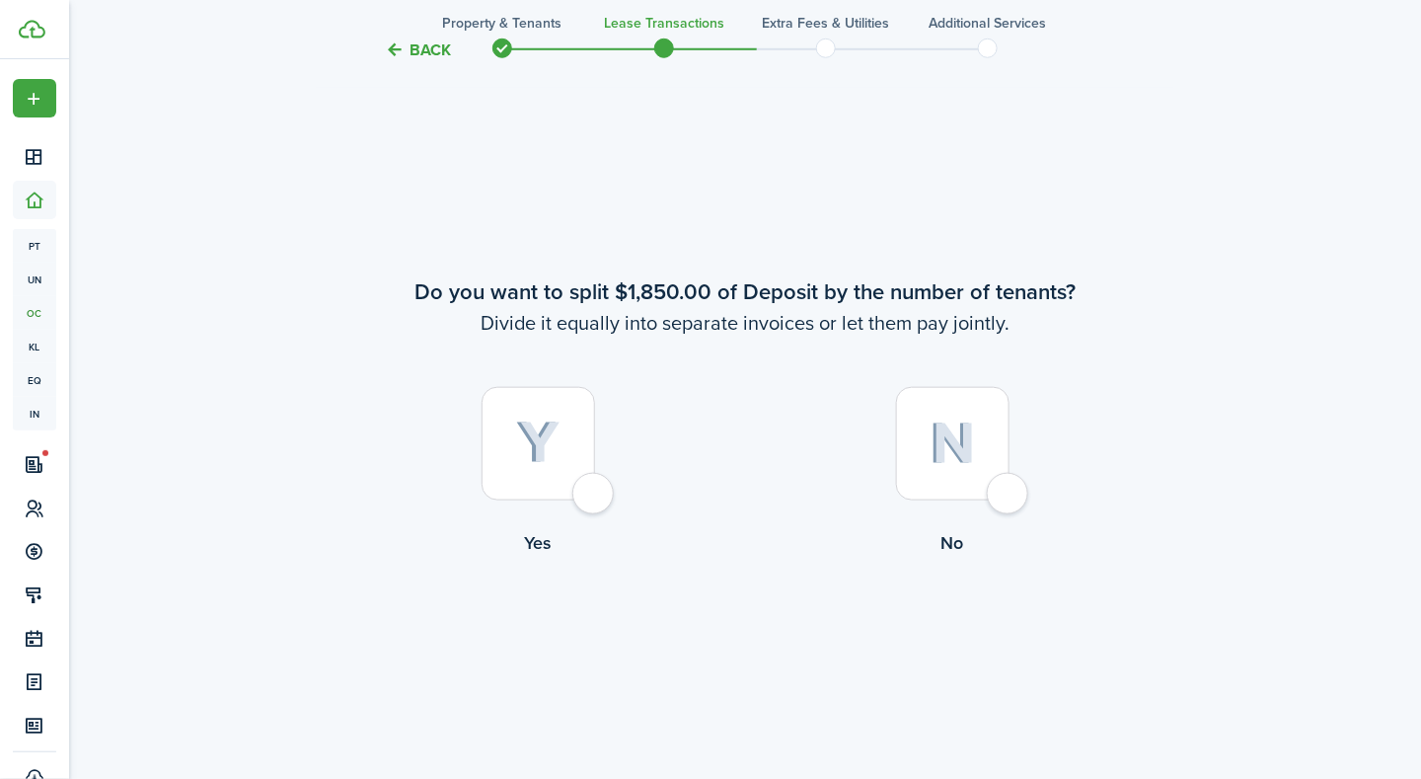
click at [1008, 500] on div at bounding box center [953, 444] width 114 height 114
radio input "true"
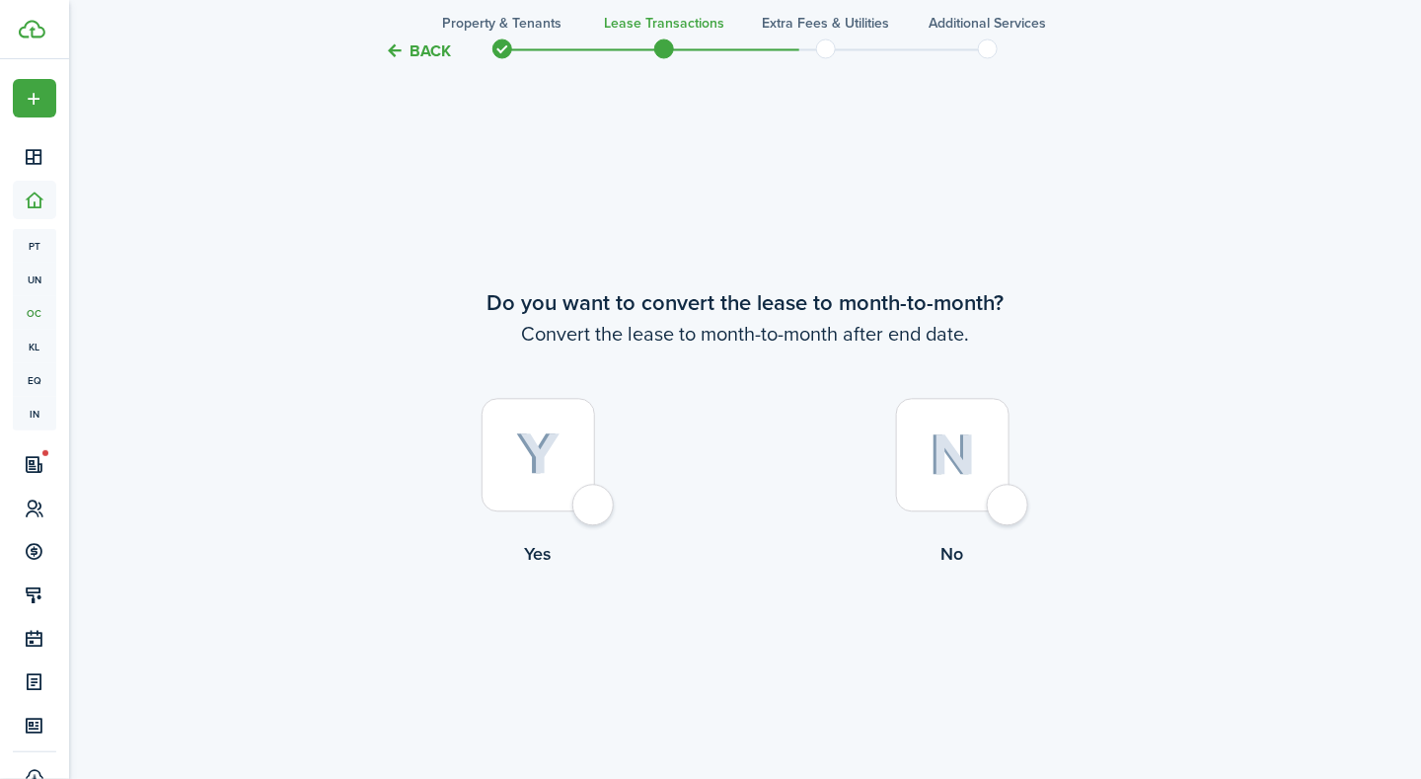
scroll to position [3762, 0]
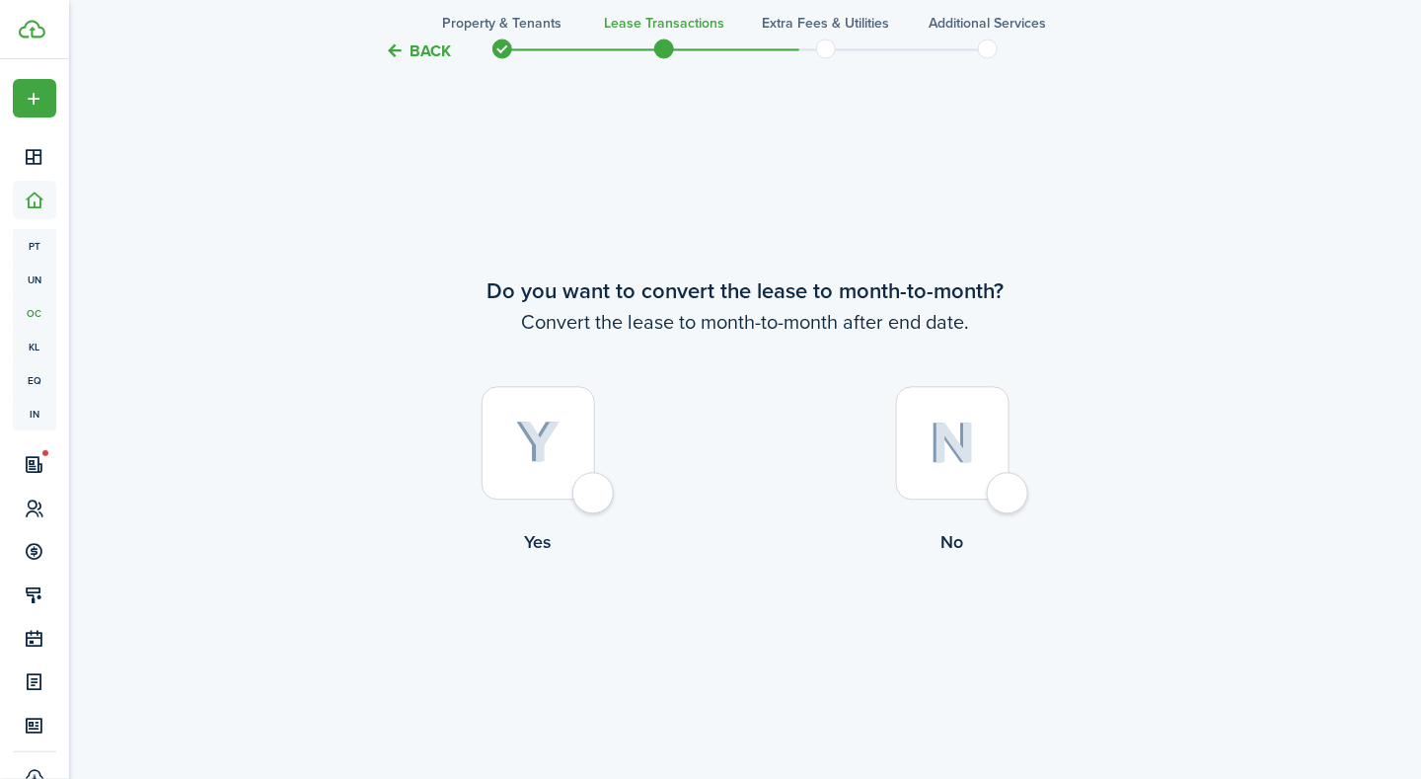
click at [1010, 496] on div at bounding box center [953, 443] width 114 height 114
radio input "true"
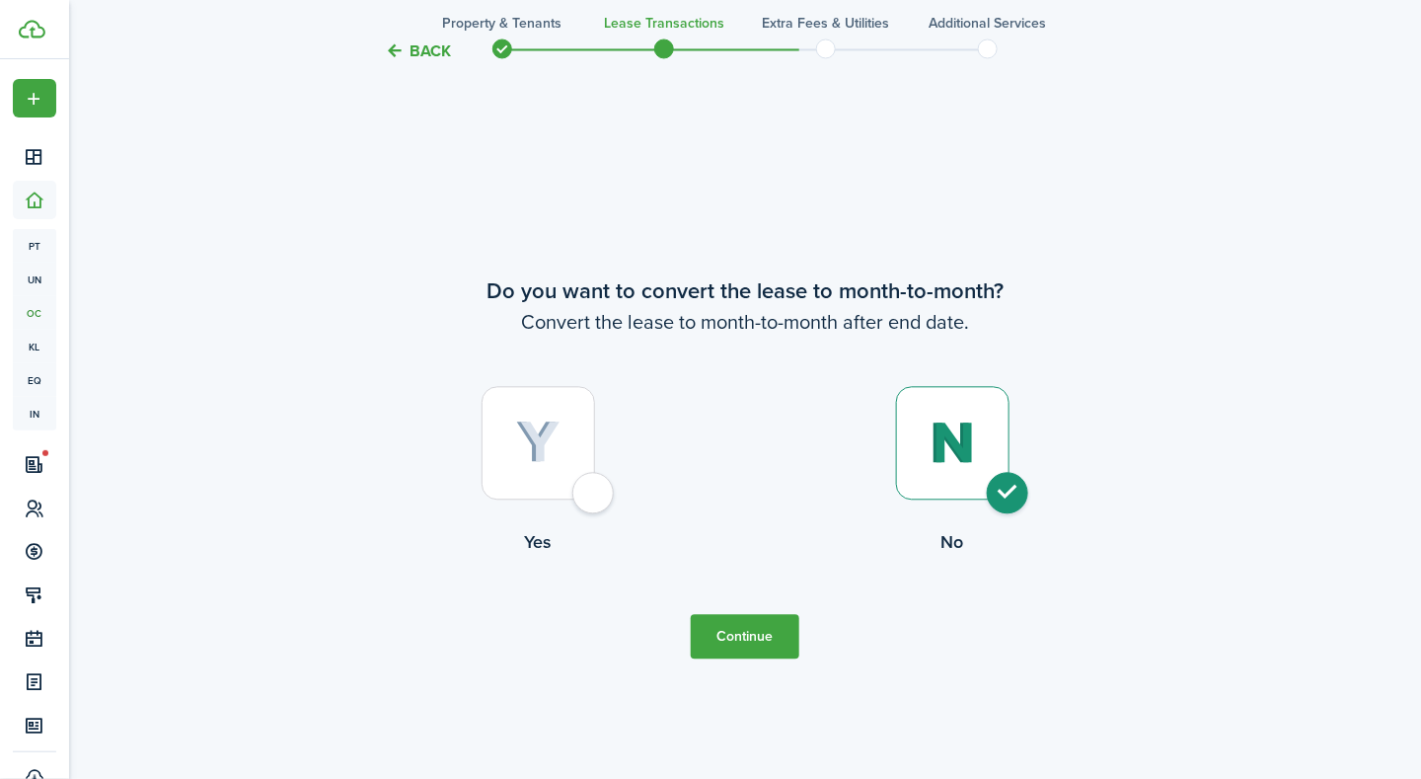
click at [770, 627] on button "Continue" at bounding box center [745, 636] width 109 height 44
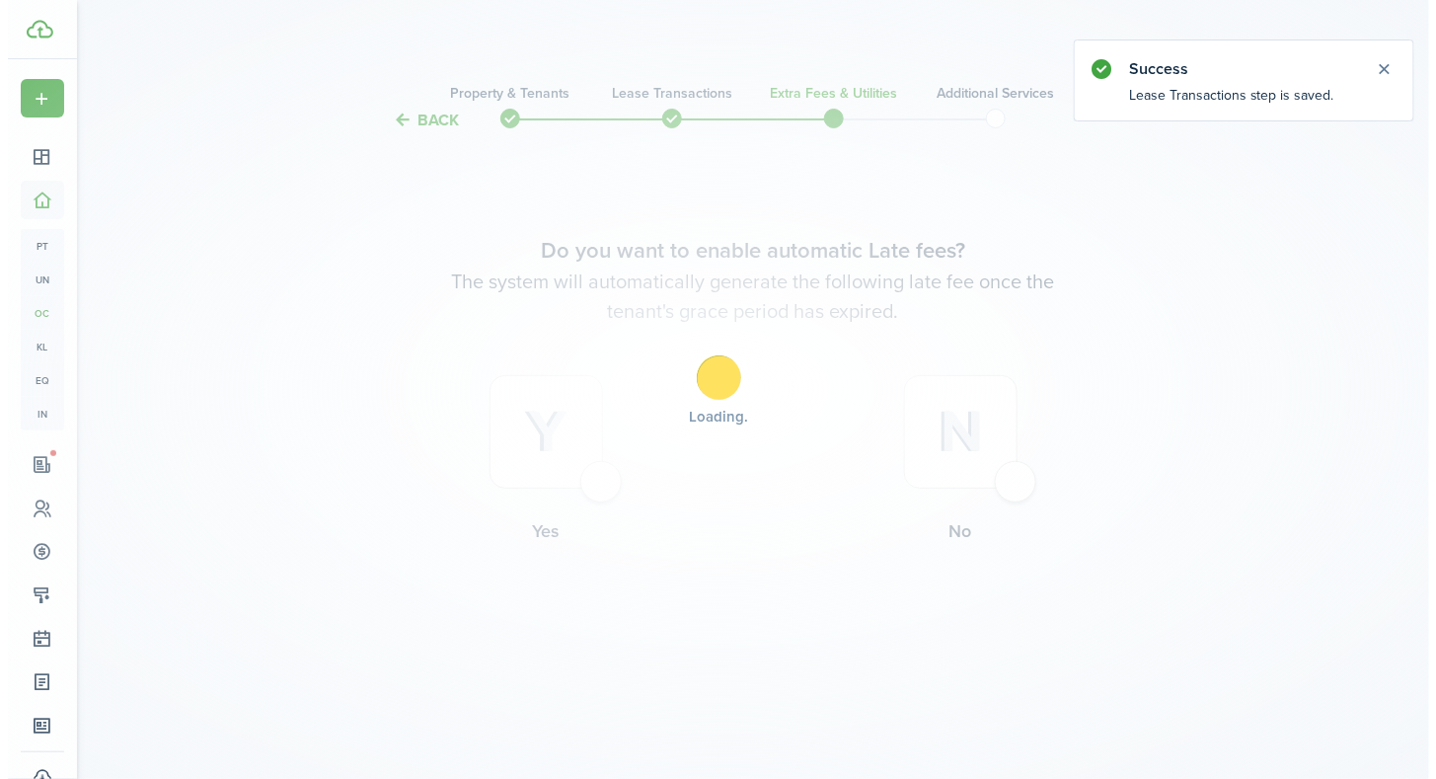
scroll to position [0, 0]
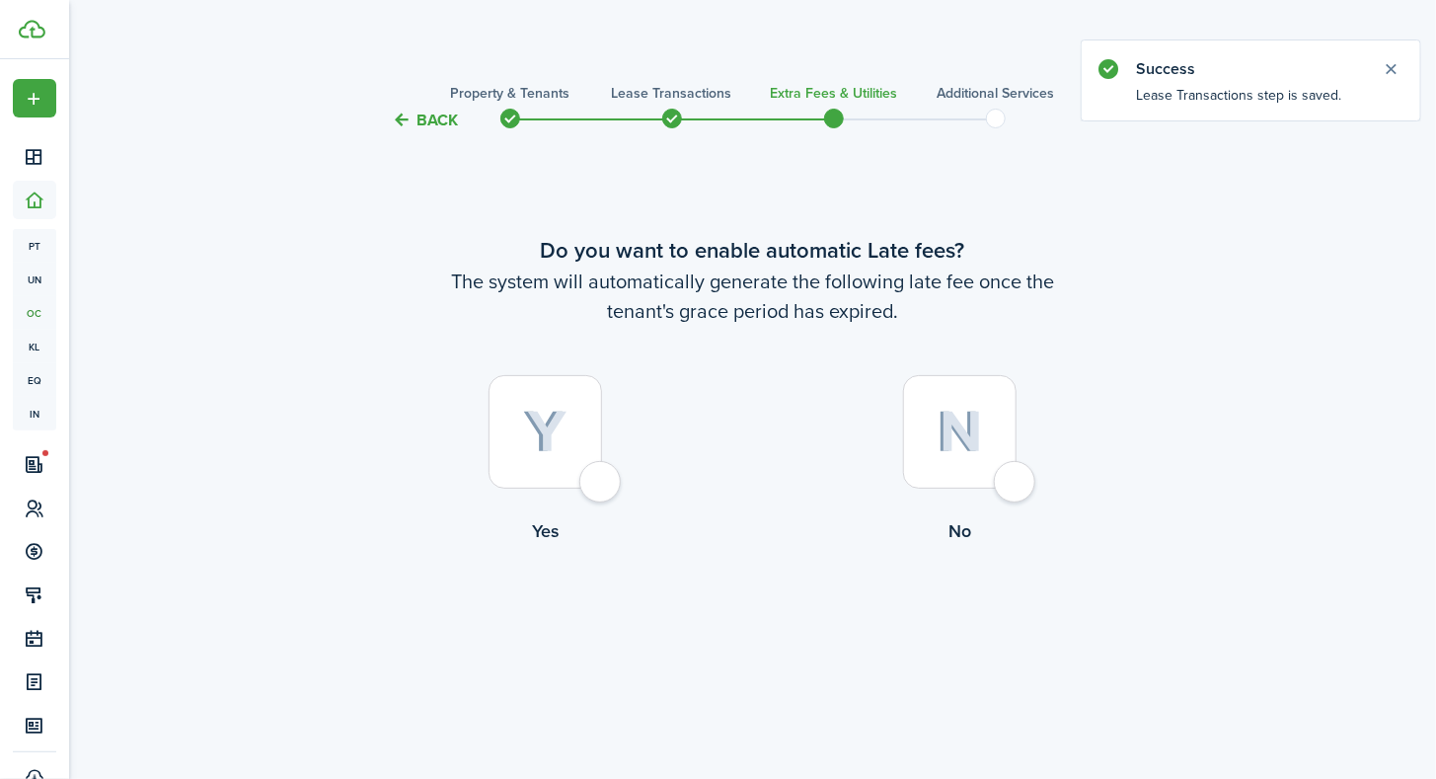
click at [597, 477] on div at bounding box center [546, 432] width 114 height 114
radio input "true"
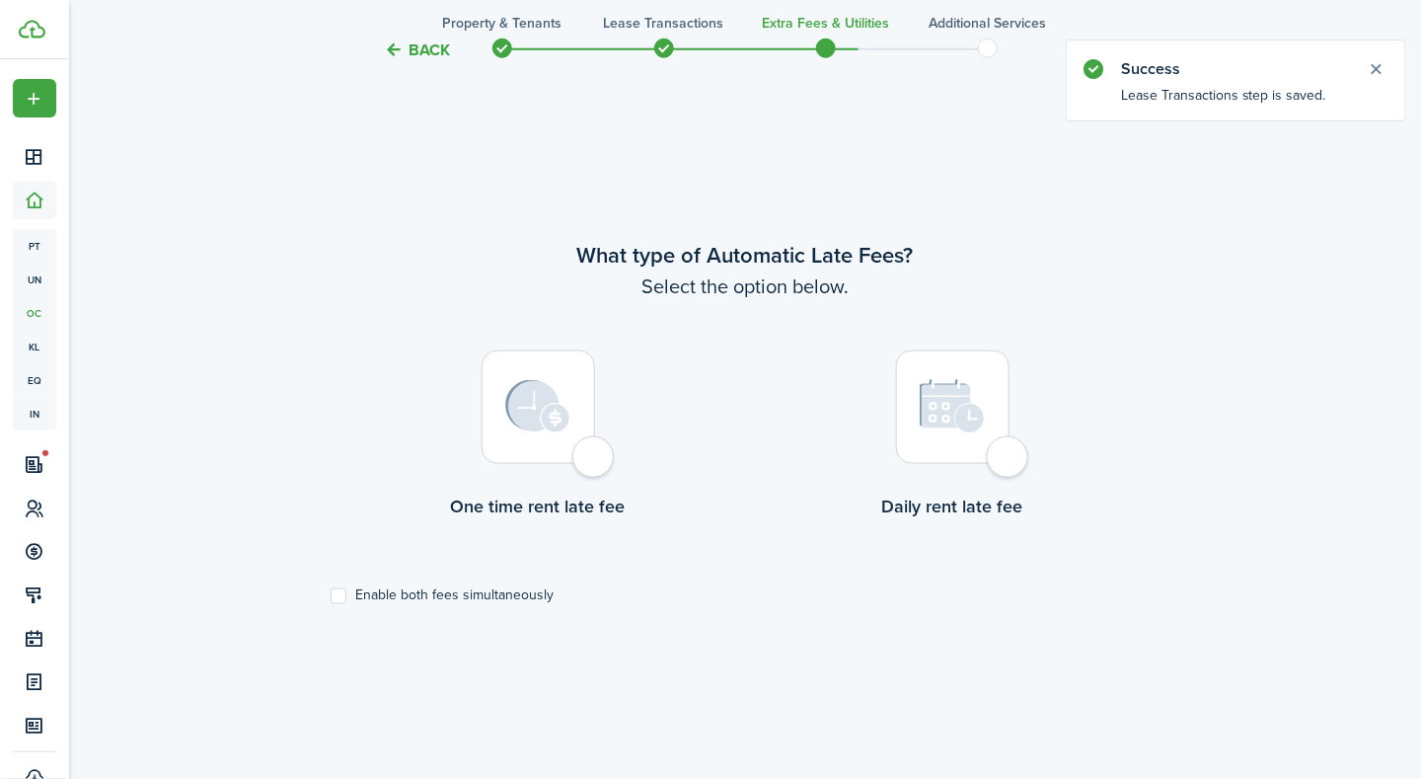
scroll to position [646, 0]
click at [593, 463] on div at bounding box center [539, 406] width 114 height 114
radio input "true"
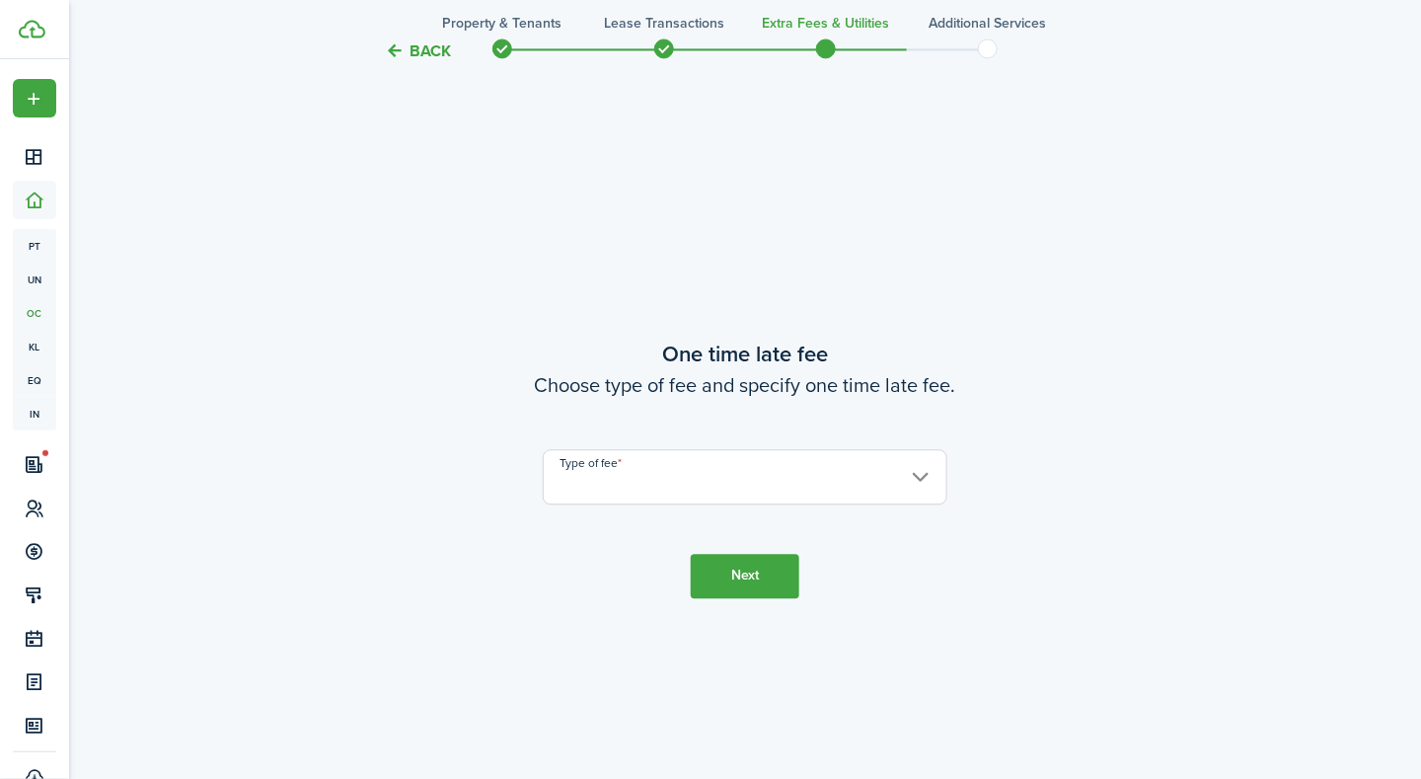
scroll to position [1425, 0]
click at [593, 466] on input "Type of fee" at bounding box center [745, 476] width 405 height 55
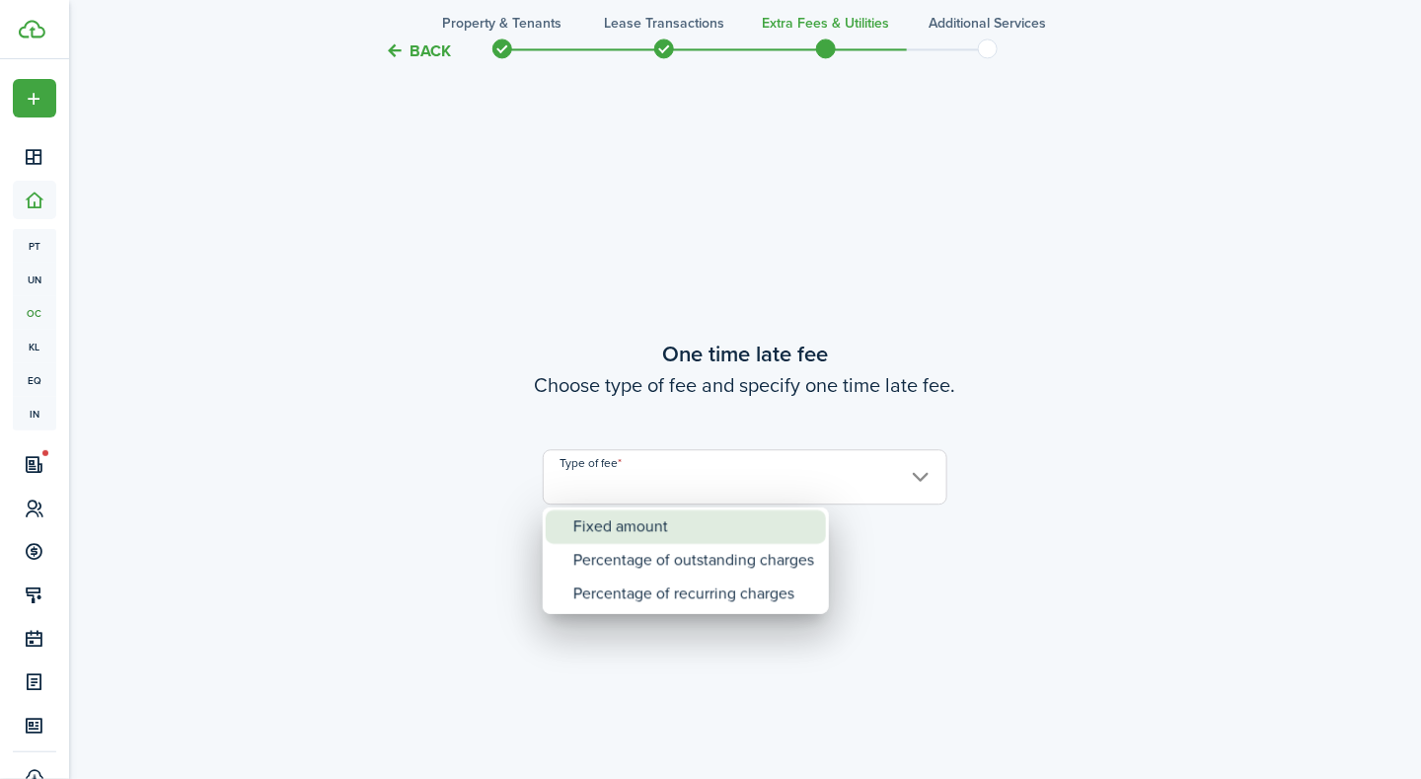
click at [593, 513] on div "Fixed amount" at bounding box center [693, 527] width 241 height 34
type input "Fixed amount"
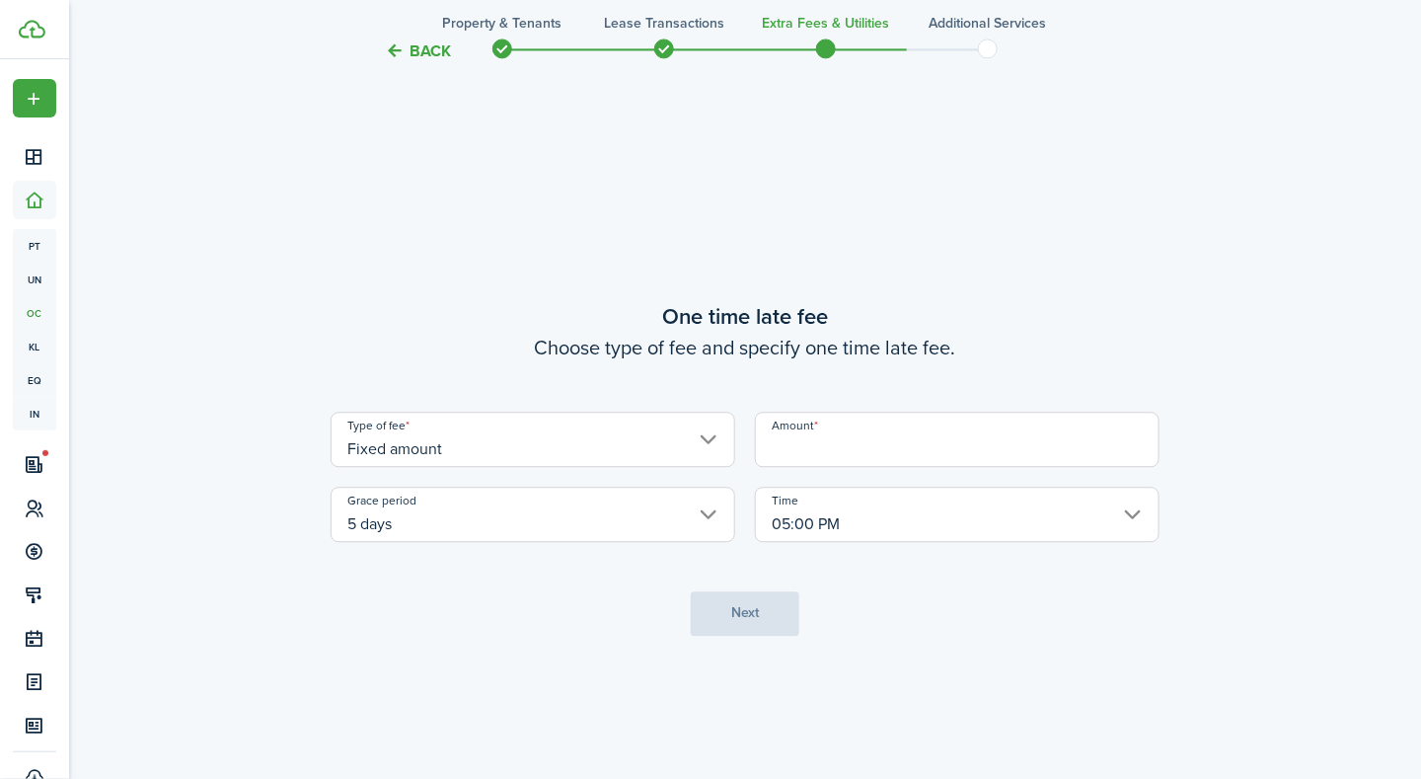
click at [772, 445] on input "Amount" at bounding box center [957, 439] width 405 height 55
type input "$100.00"
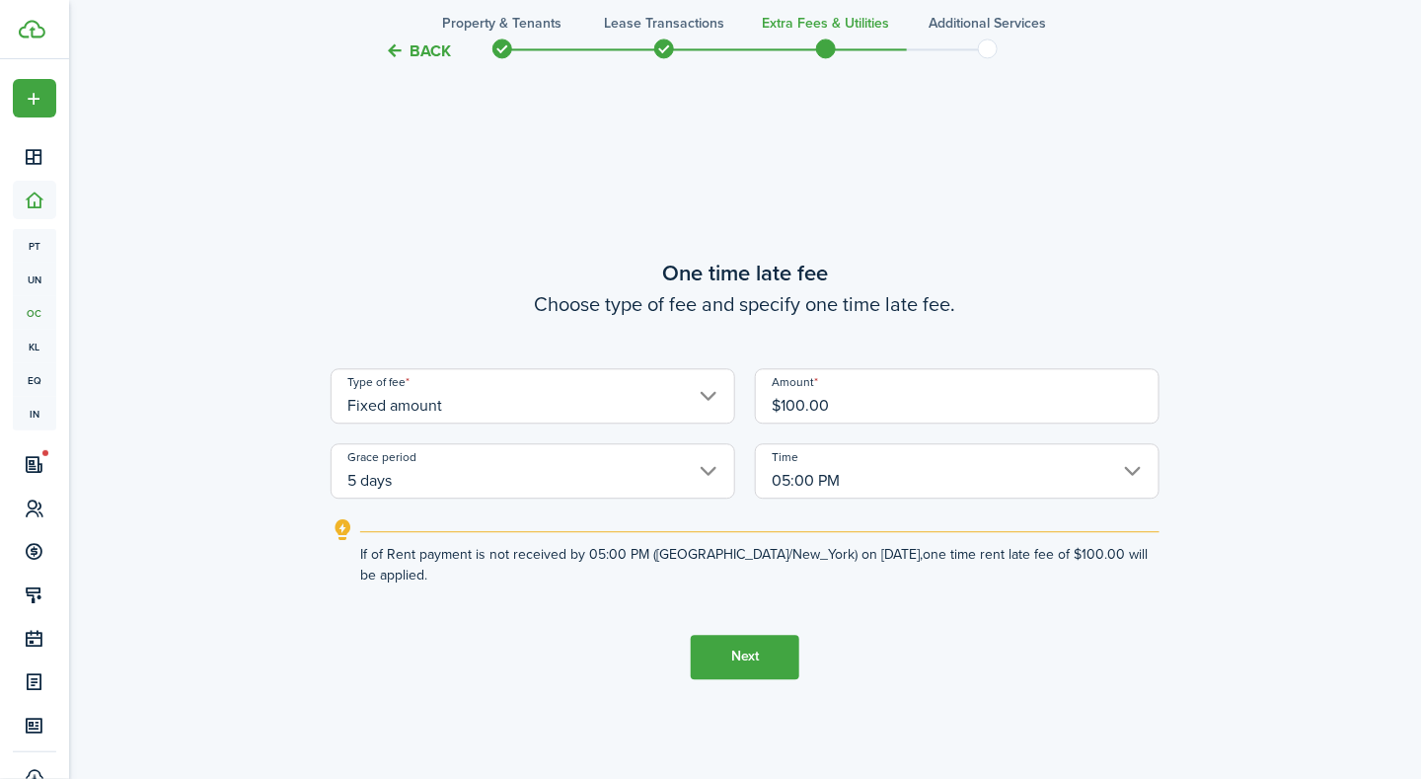
click at [493, 477] on input "5 days" at bounding box center [533, 470] width 405 height 55
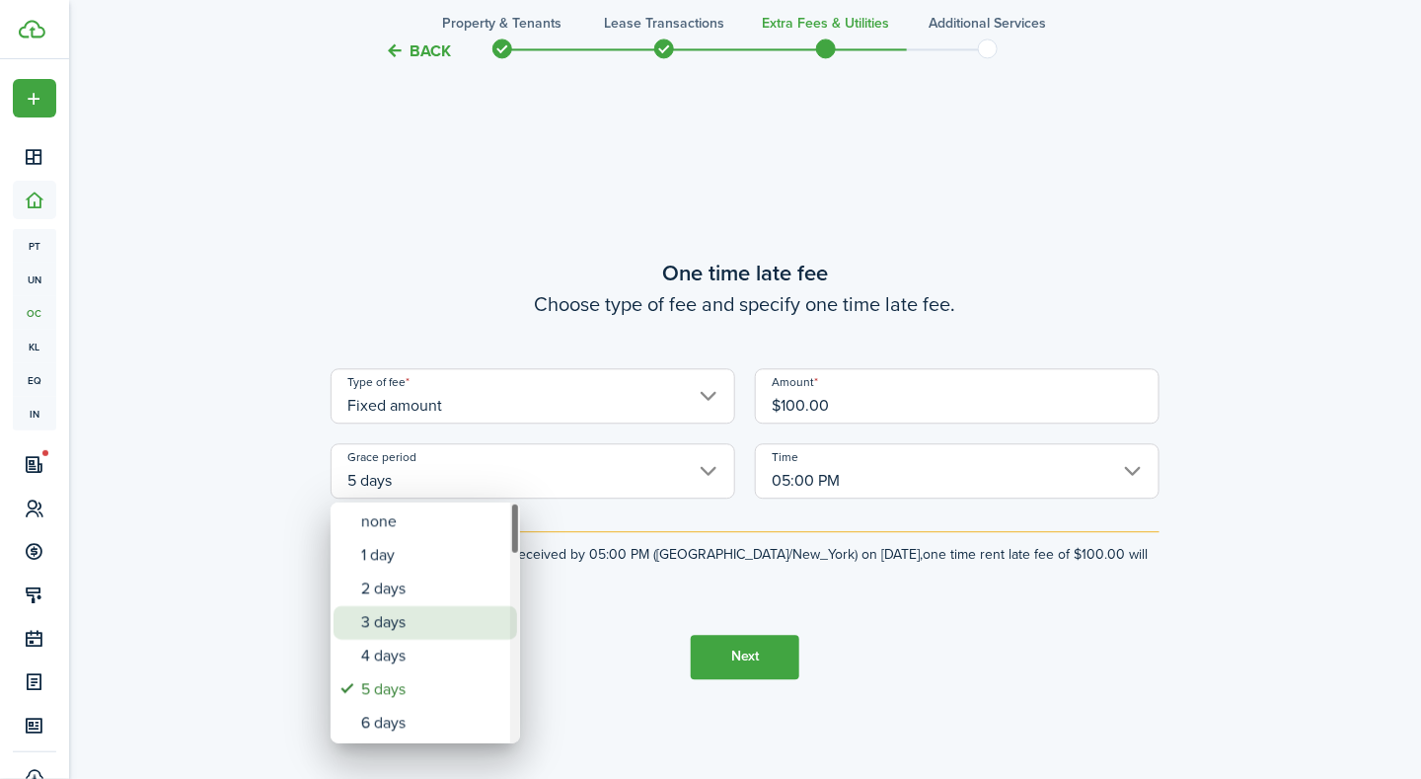
click at [400, 608] on div "3 days" at bounding box center [433, 623] width 144 height 34
type input "3 days"
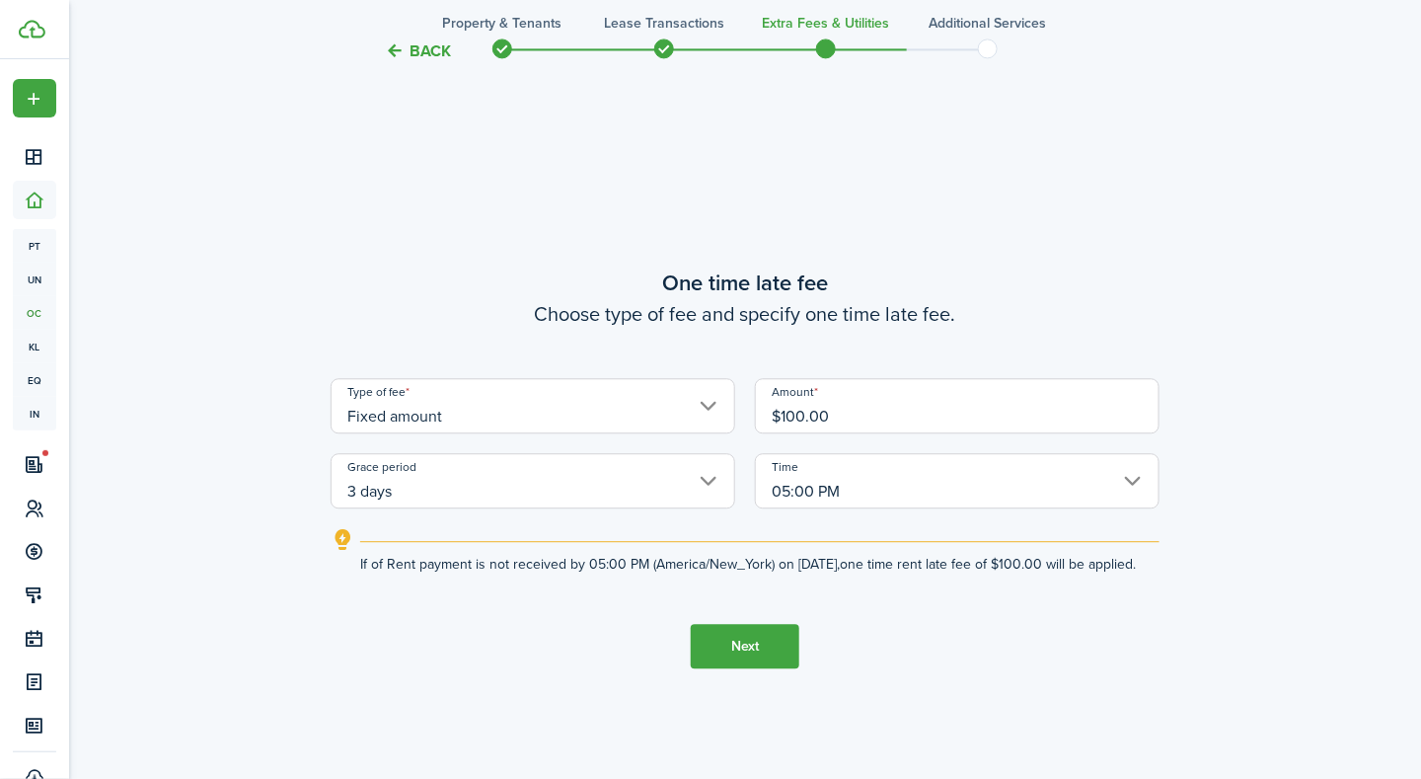
click at [746, 662] on button "Next" at bounding box center [745, 646] width 109 height 44
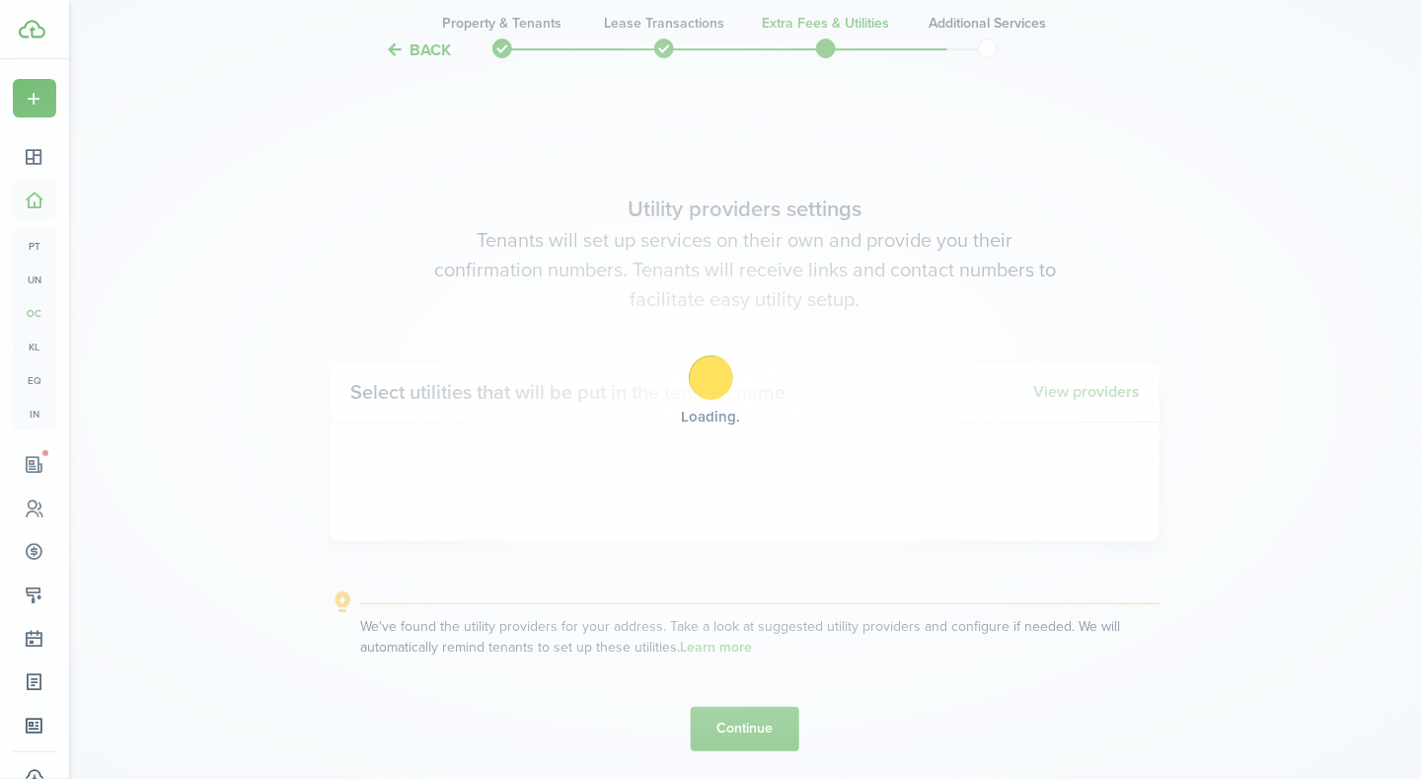
scroll to position [2204, 0]
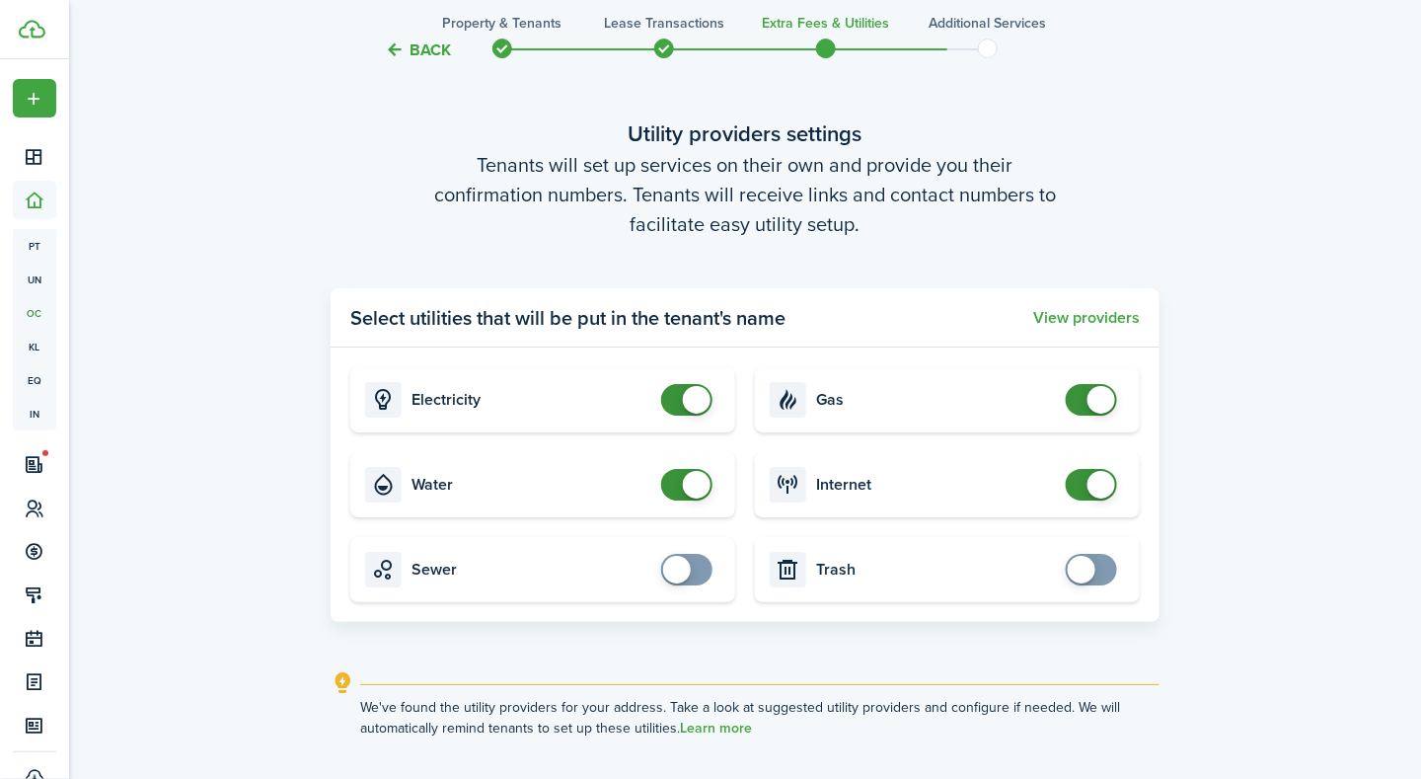
checkbox input "false"
click at [677, 488] on span at bounding box center [687, 485] width 20 height 32
checkbox input "false"
click at [1090, 400] on span at bounding box center [1102, 400] width 28 height 28
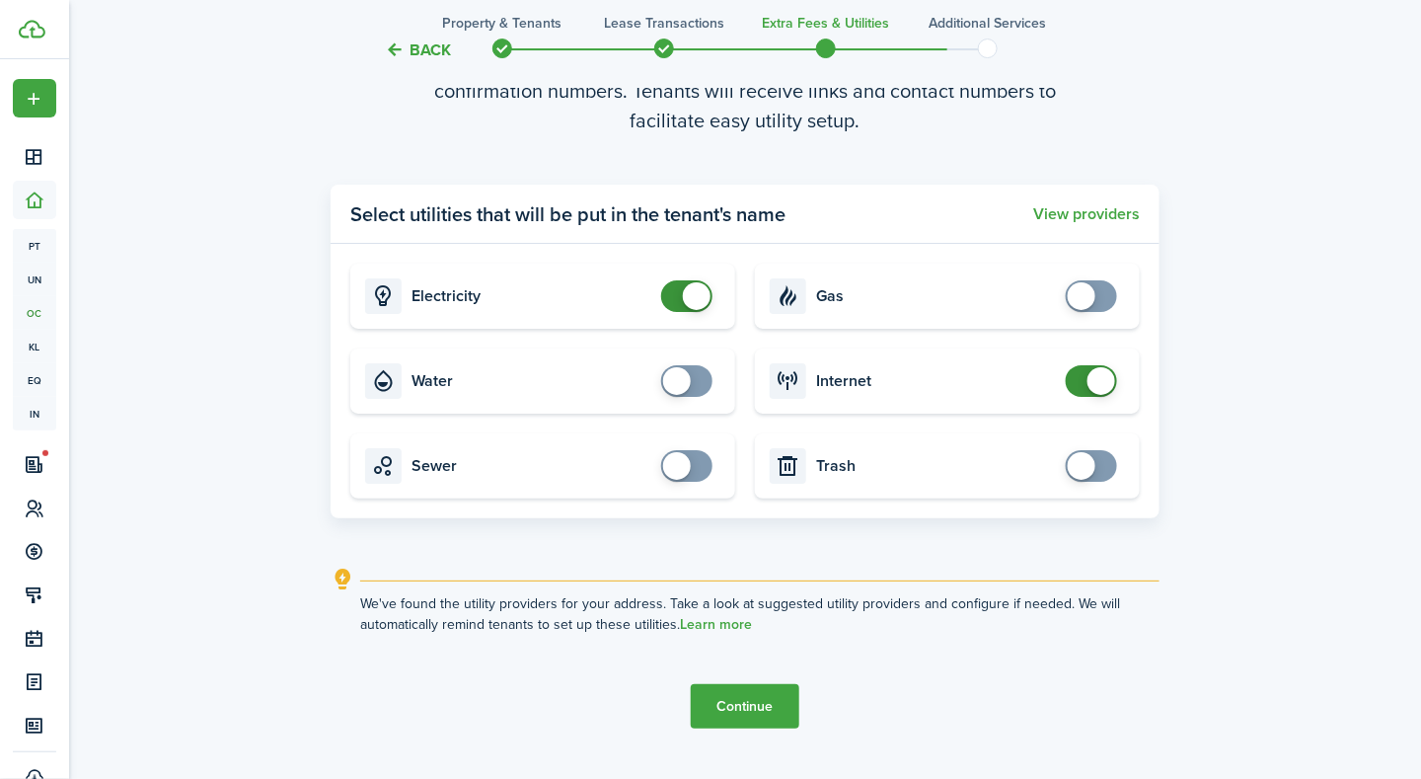
scroll to position [2350, 0]
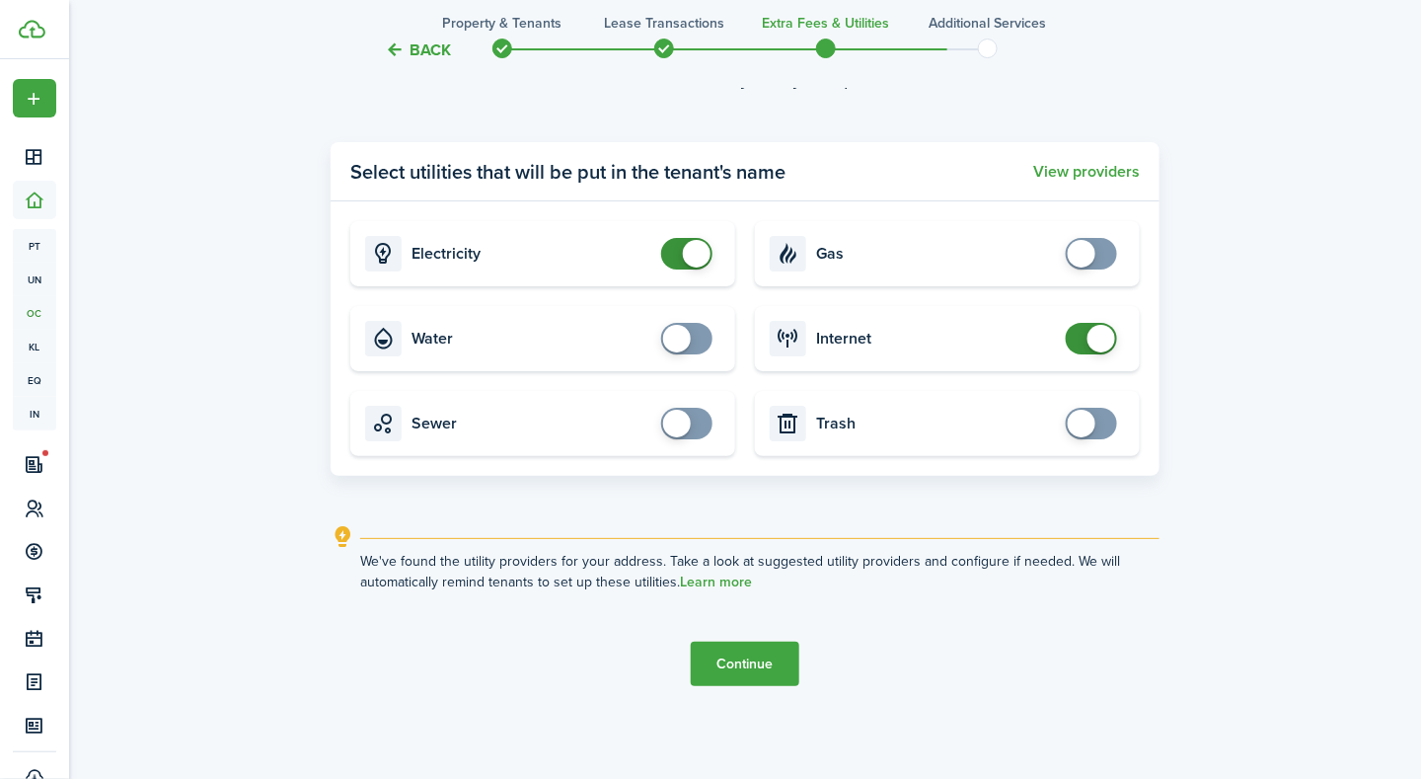
click at [749, 662] on button "Continue" at bounding box center [745, 664] width 109 height 44
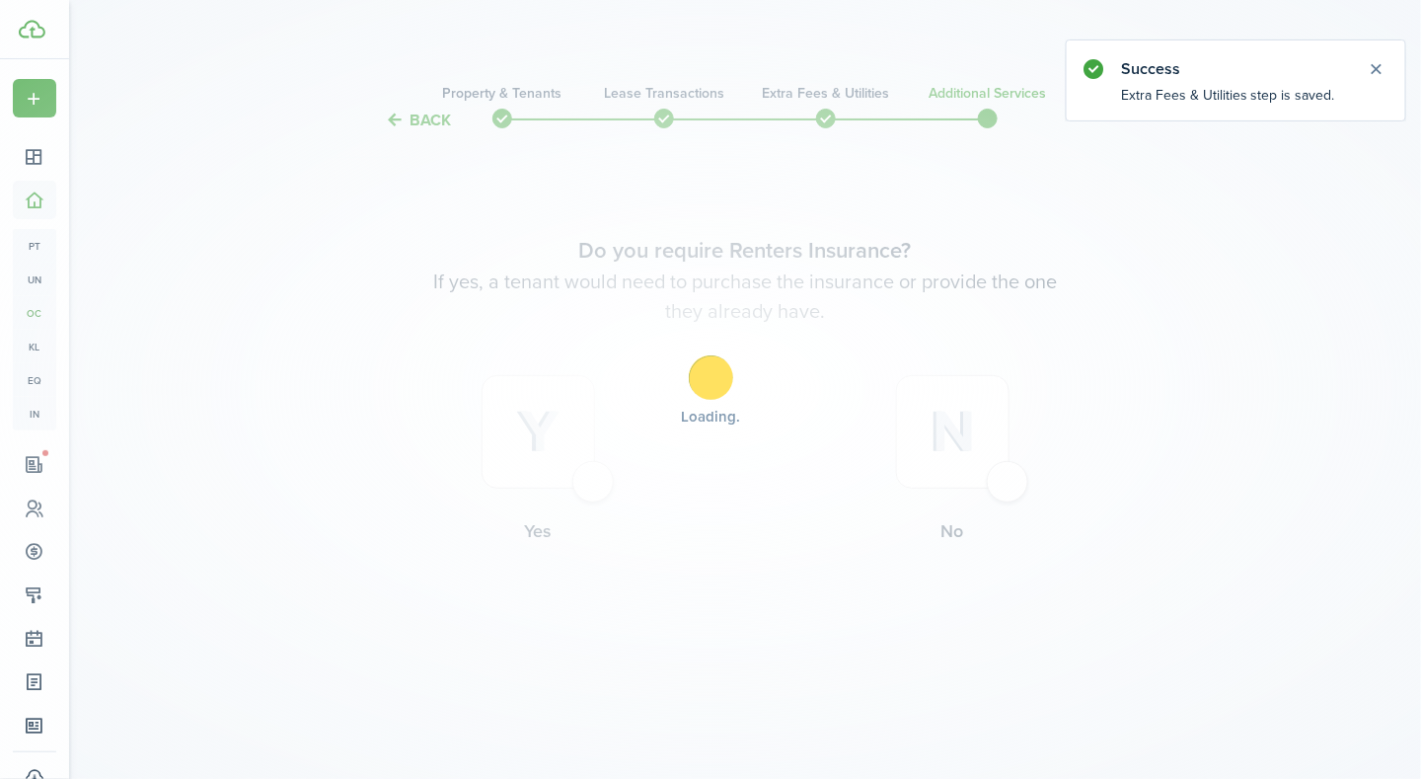
scroll to position [0, 0]
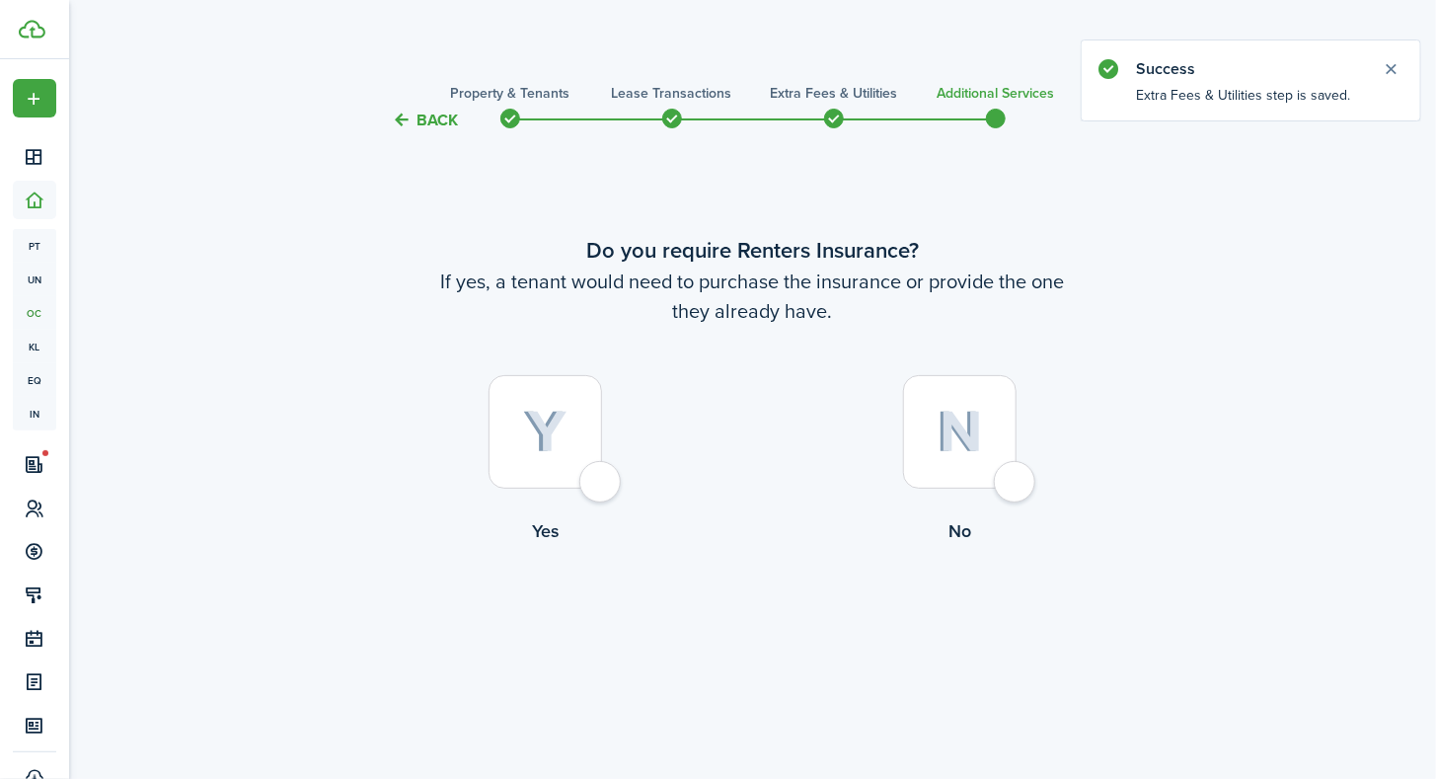
click at [1004, 484] on div at bounding box center [960, 432] width 114 height 114
radio input "true"
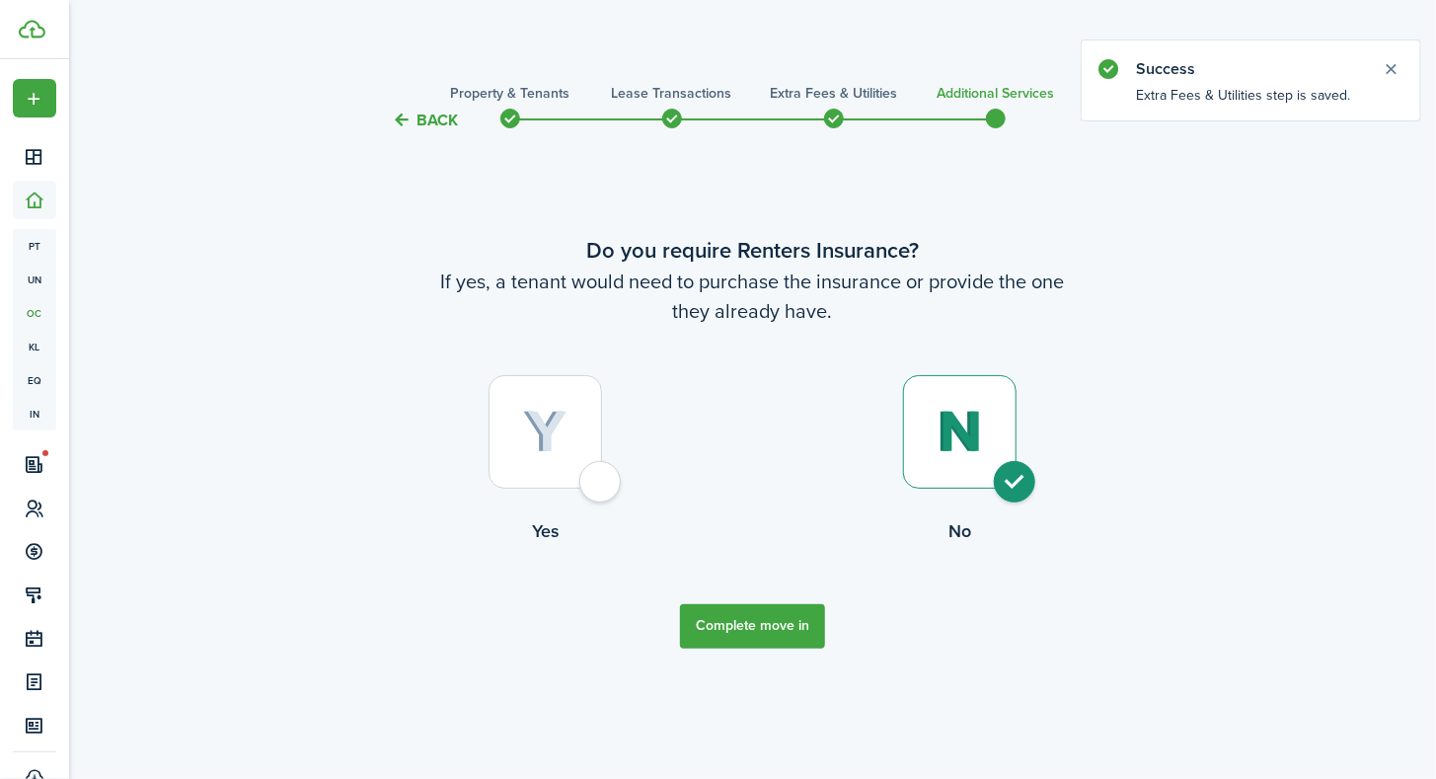
click at [759, 618] on button "Complete move in" at bounding box center [752, 626] width 145 height 44
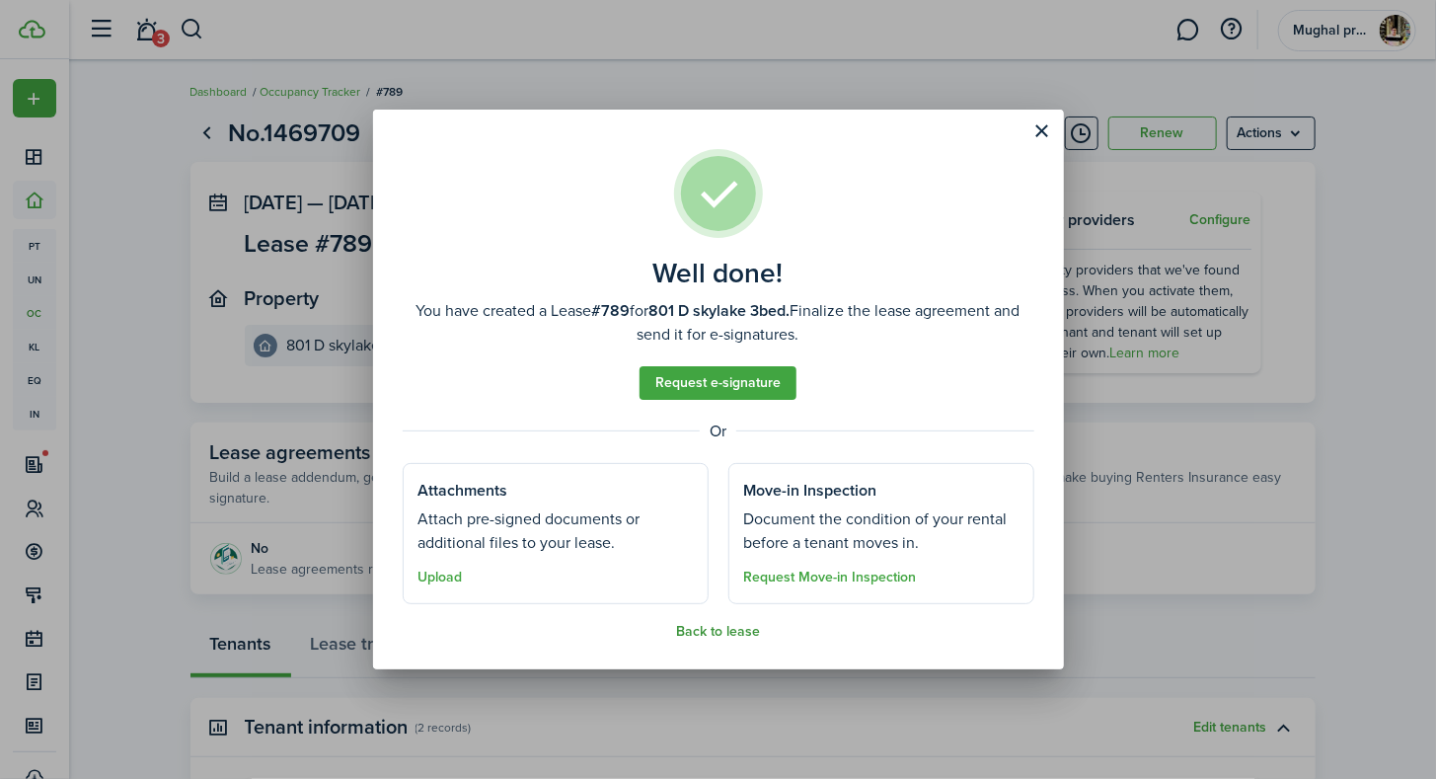
click at [740, 634] on button "Back to lease" at bounding box center [718, 632] width 84 height 16
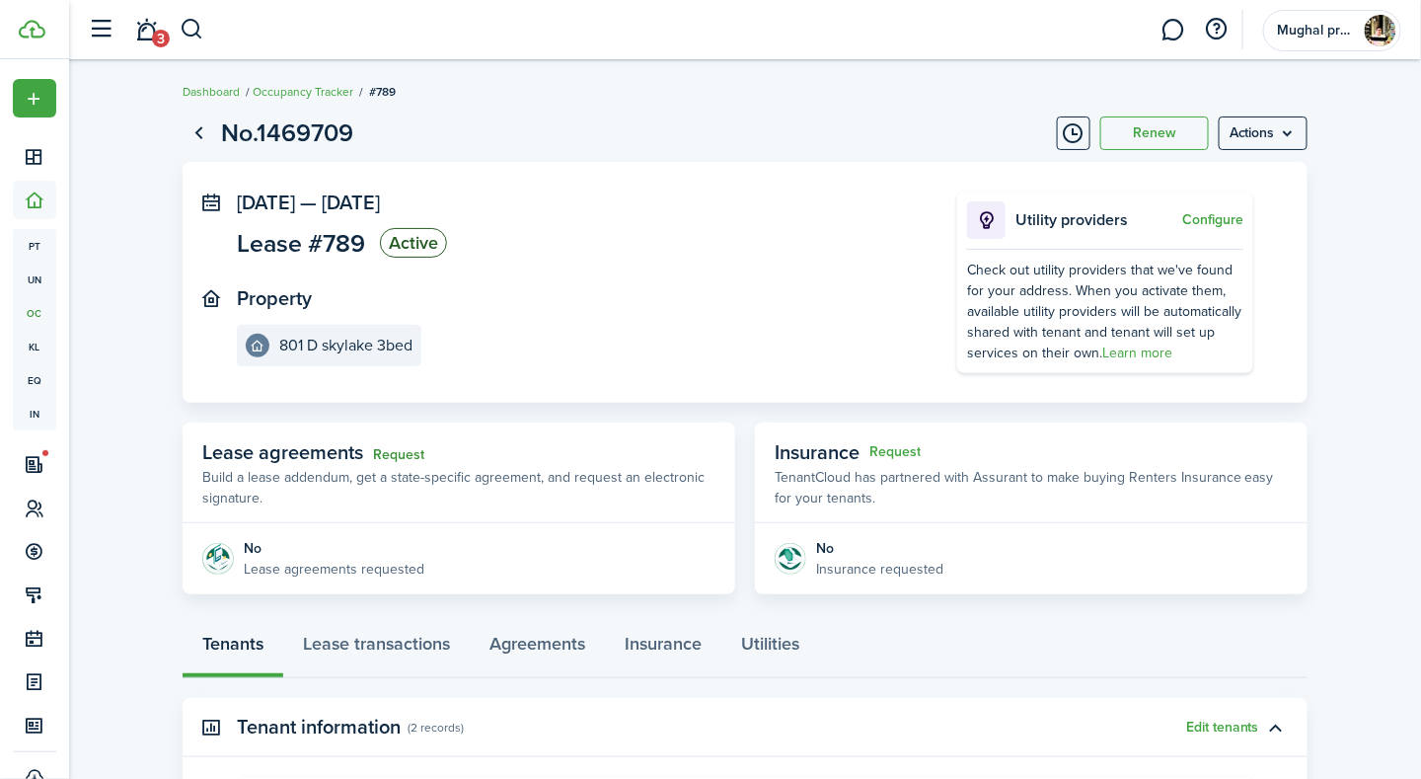
click at [415, 456] on link "Request" at bounding box center [398, 455] width 51 height 16
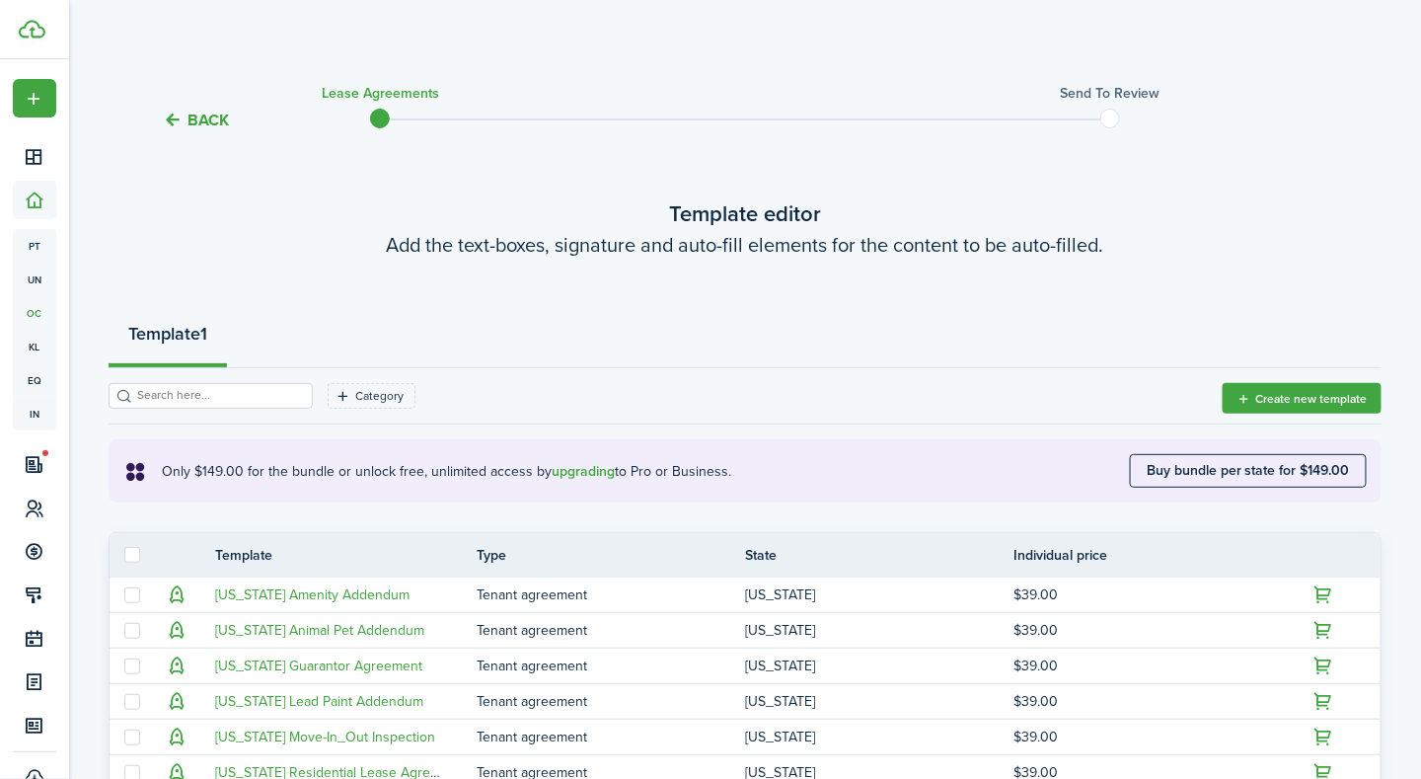
scroll to position [465, 0]
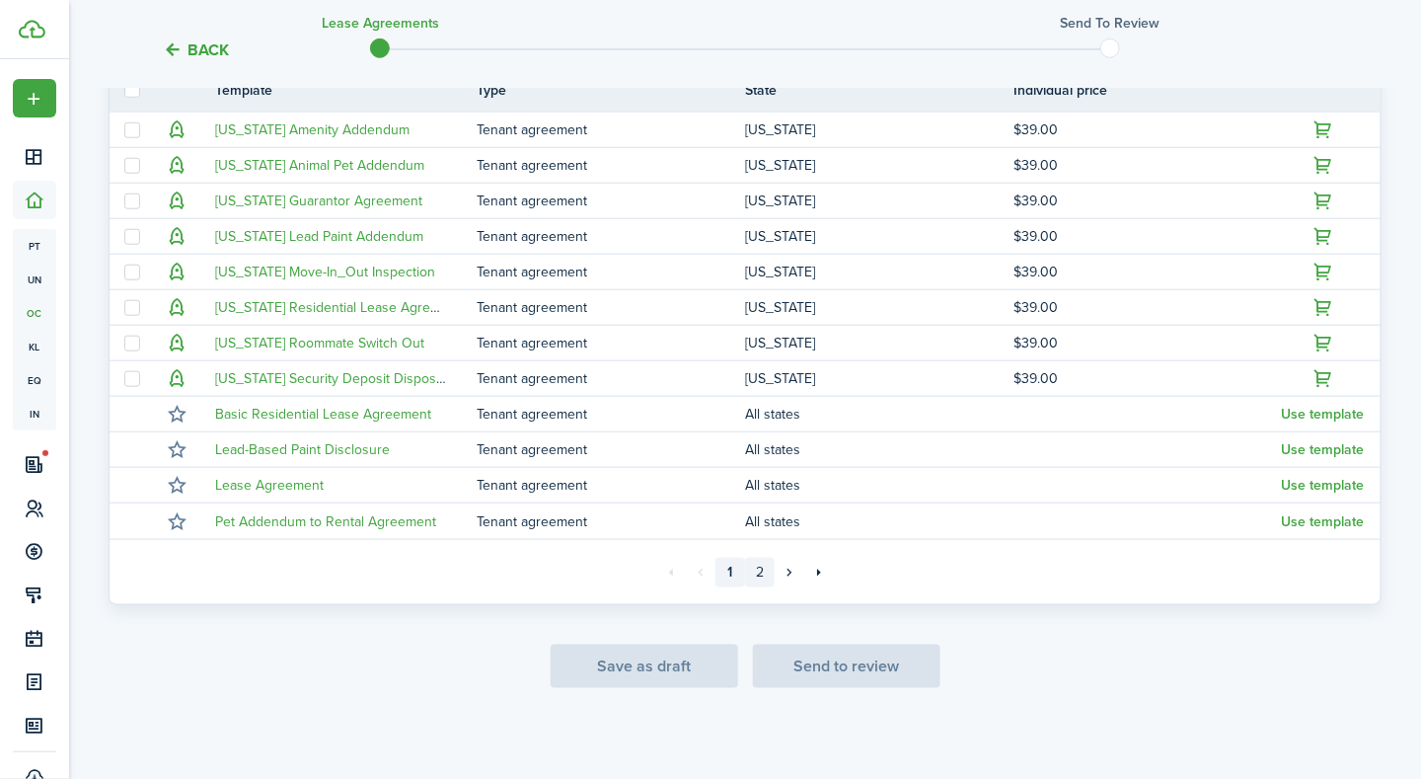
click at [759, 571] on link "2" at bounding box center [760, 573] width 30 height 30
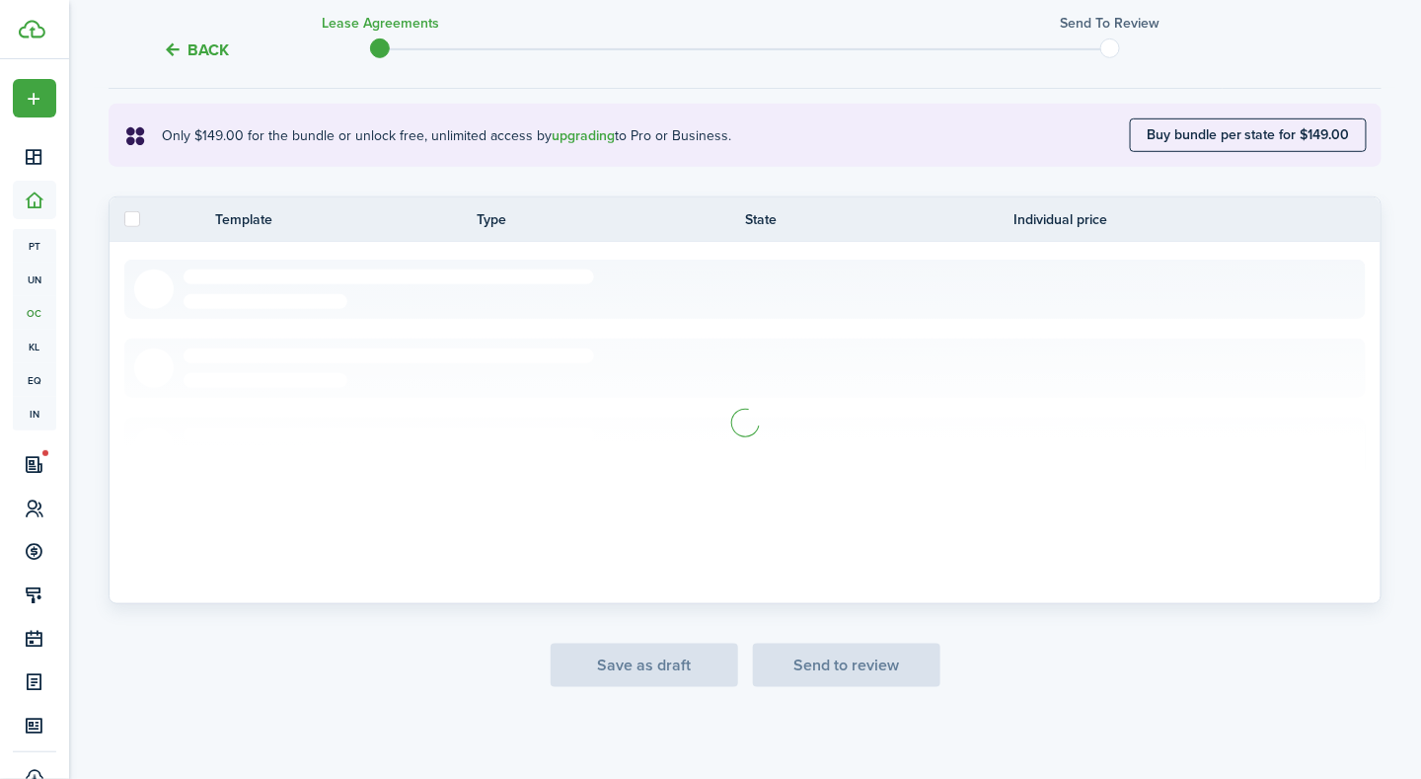
scroll to position [145, 0]
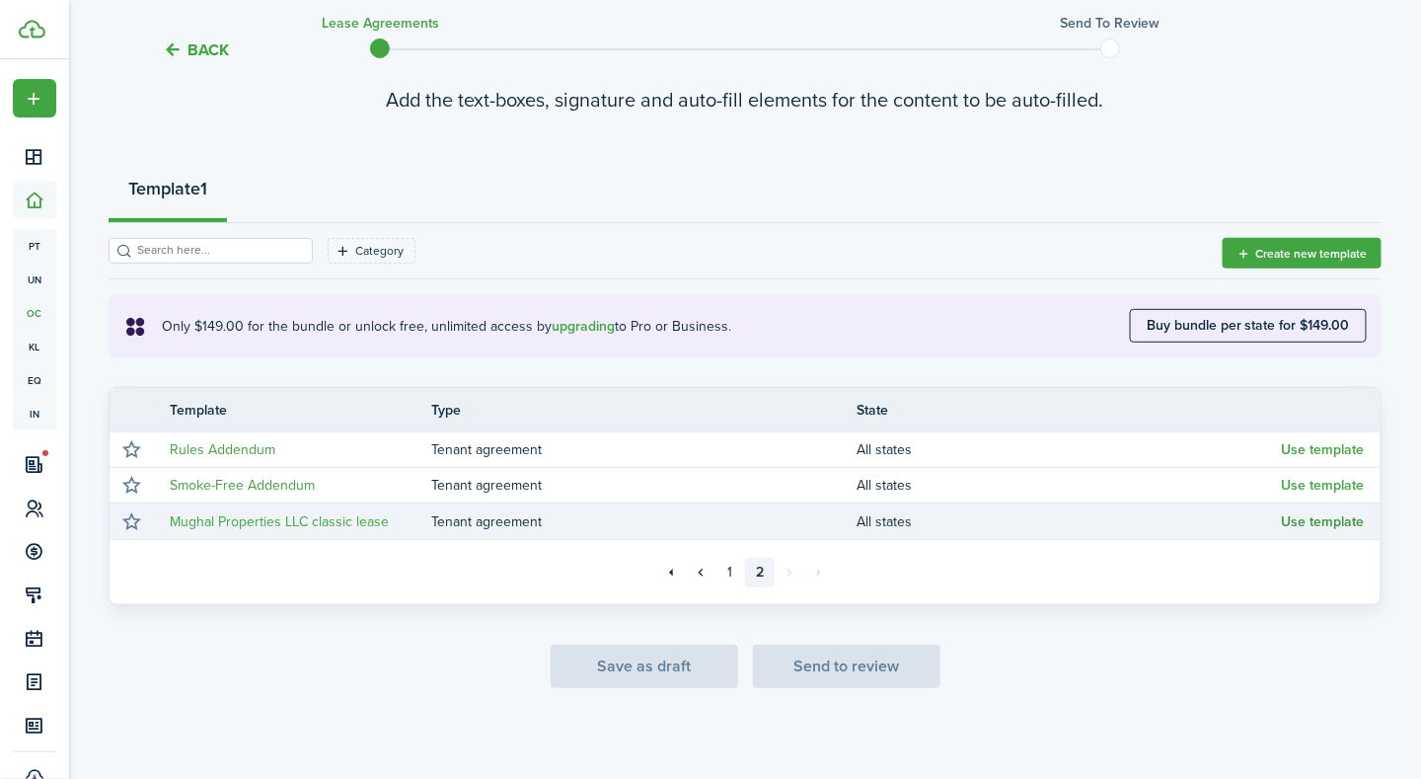
click at [1300, 517] on button "Use template" at bounding box center [1323, 522] width 83 height 16
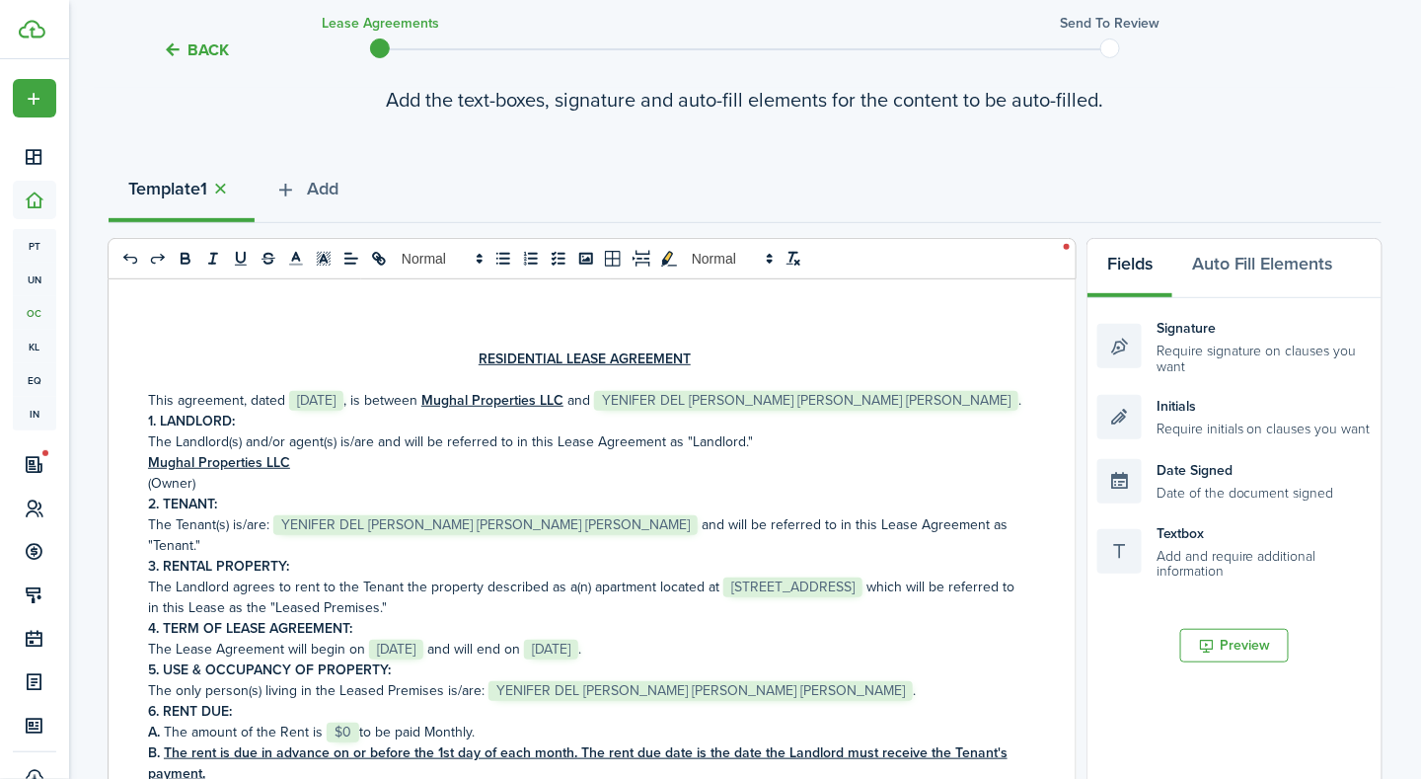
click at [359, 742] on p "A. The amount of the Rent is ﻿ $0 ﻿ to be paid Monthly." at bounding box center [584, 731] width 873 height 21
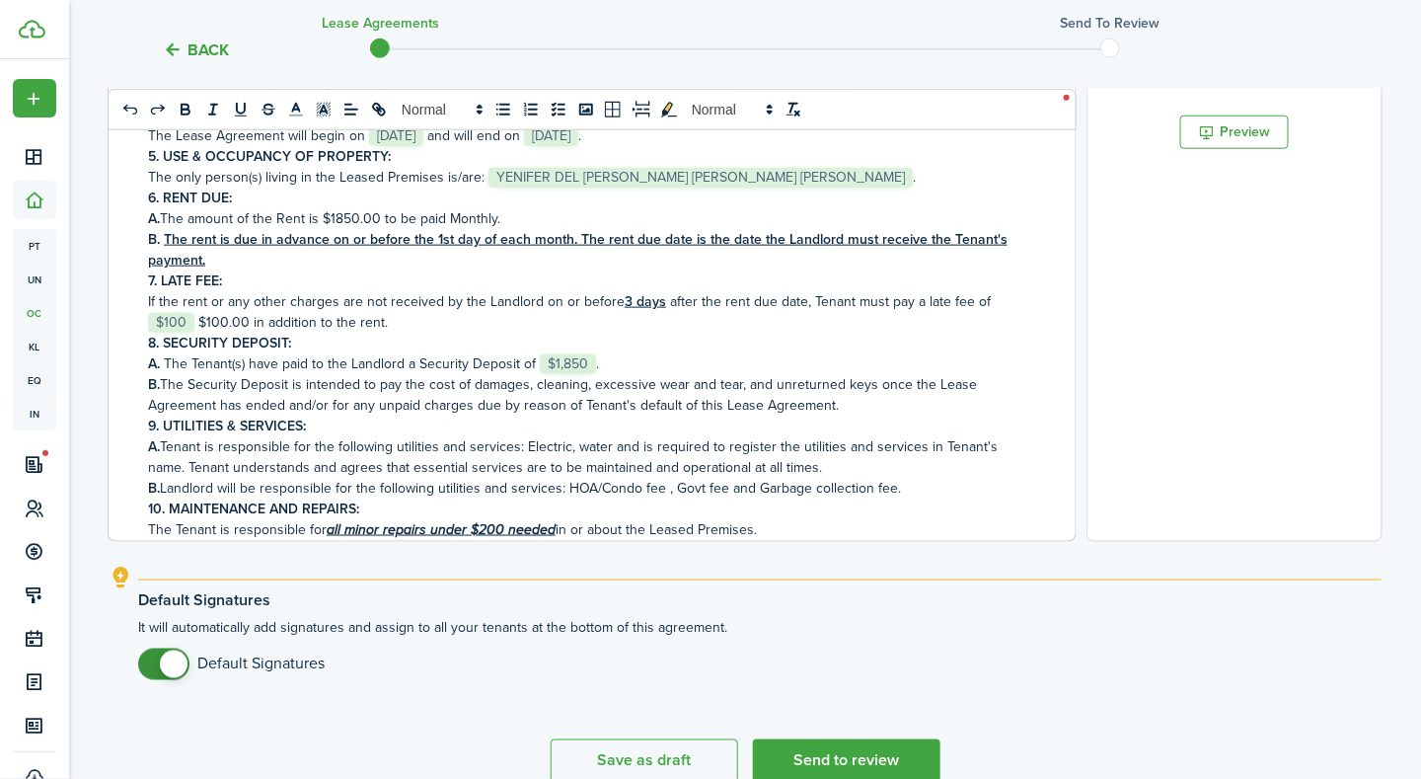
scroll to position [754, 0]
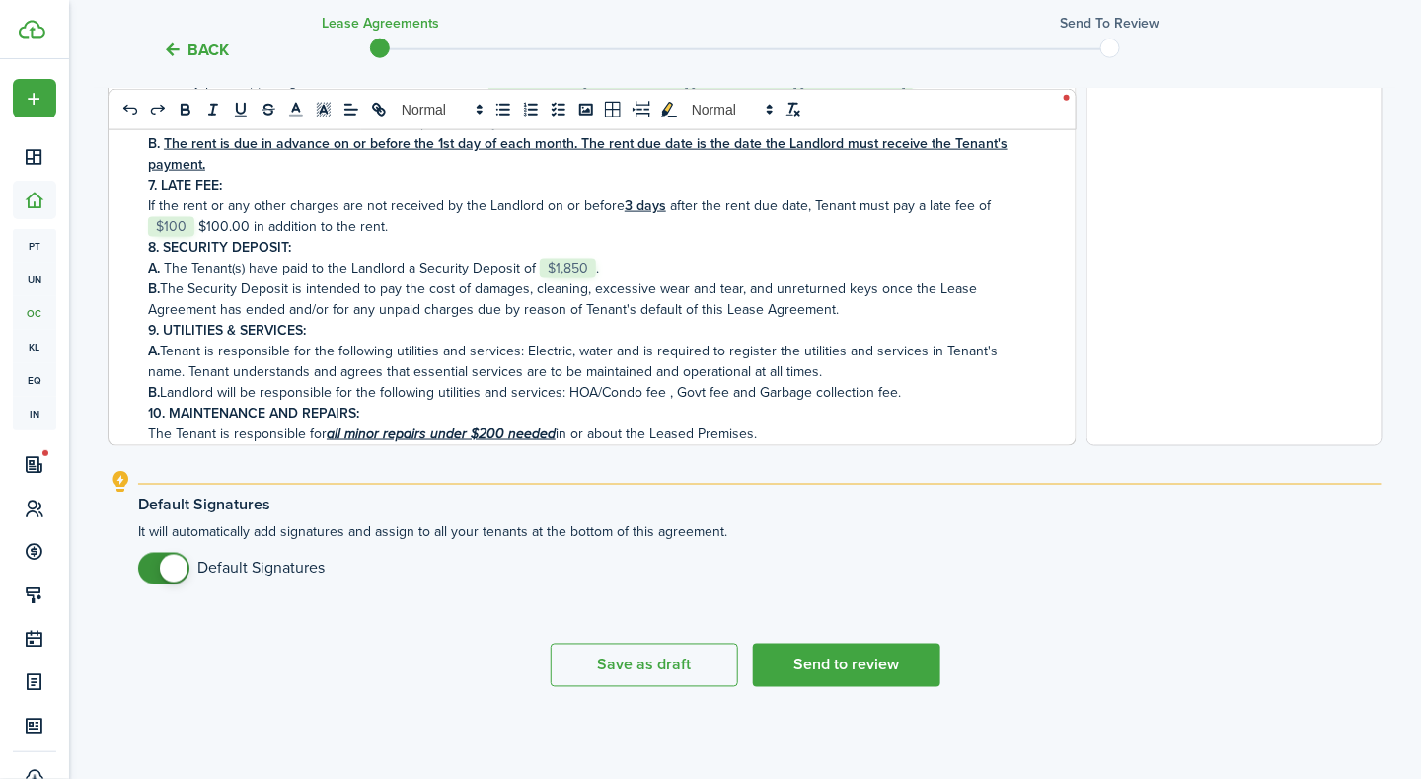
checkbox input "false"
click at [165, 565] on span at bounding box center [174, 569] width 28 height 28
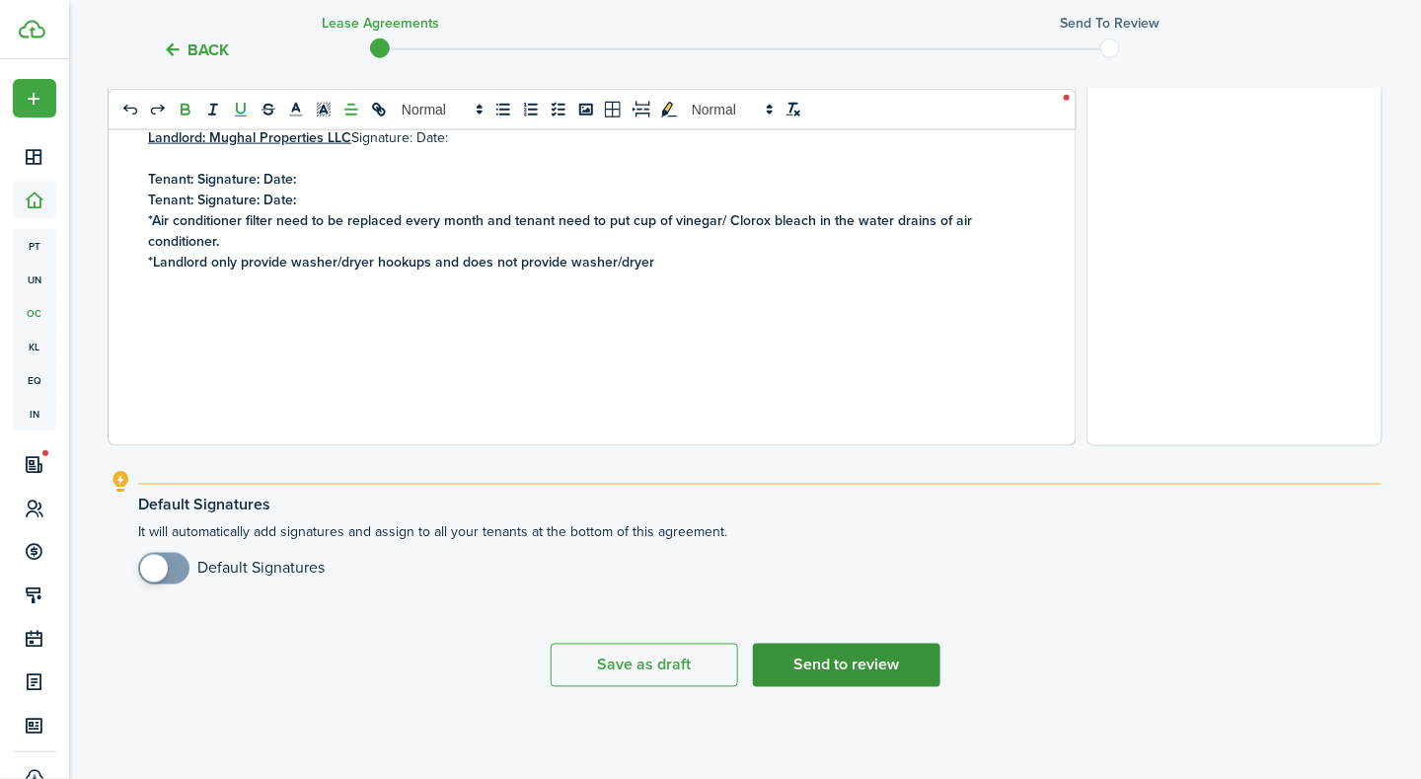
click at [919, 666] on button "Send to review" at bounding box center [847, 664] width 188 height 43
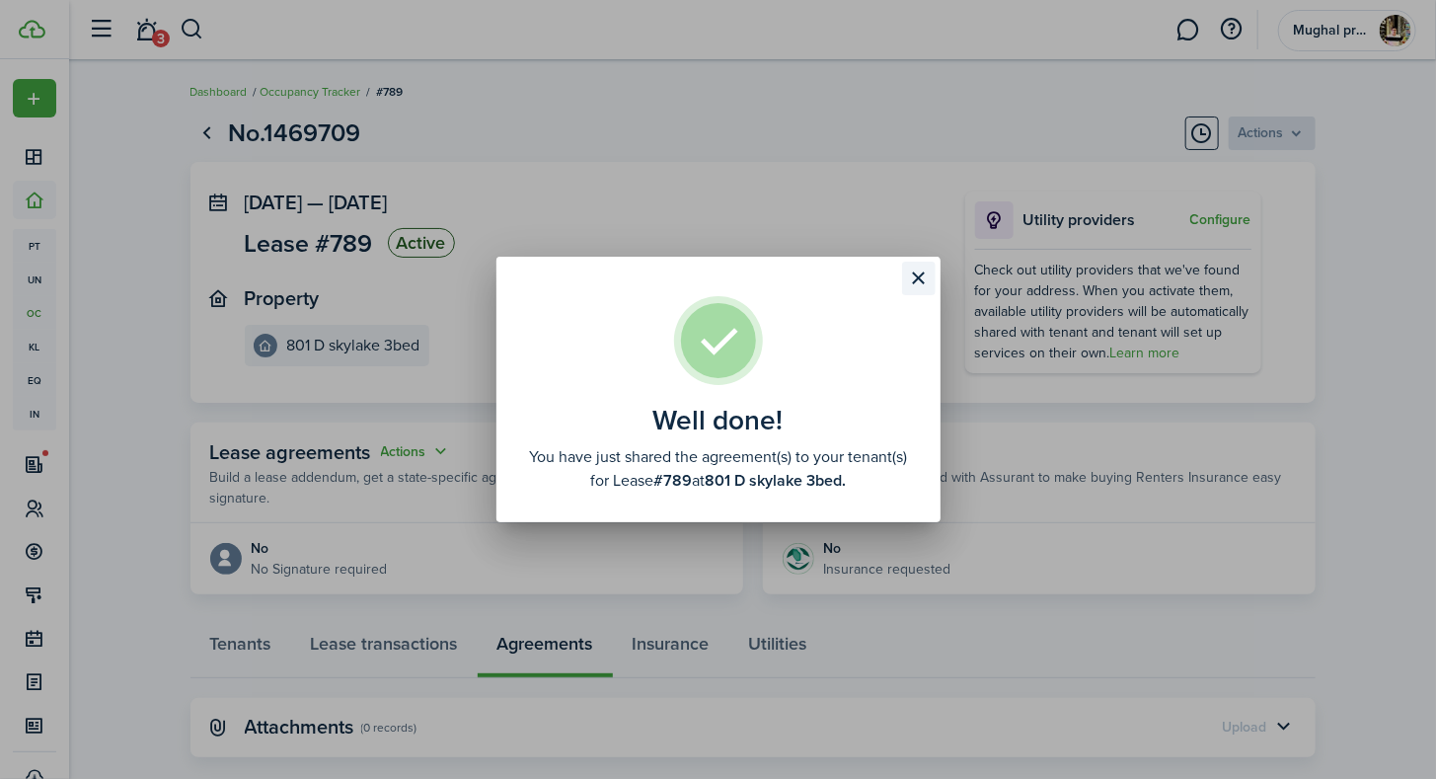
click at [918, 286] on button "Close modal" at bounding box center [919, 279] width 34 height 34
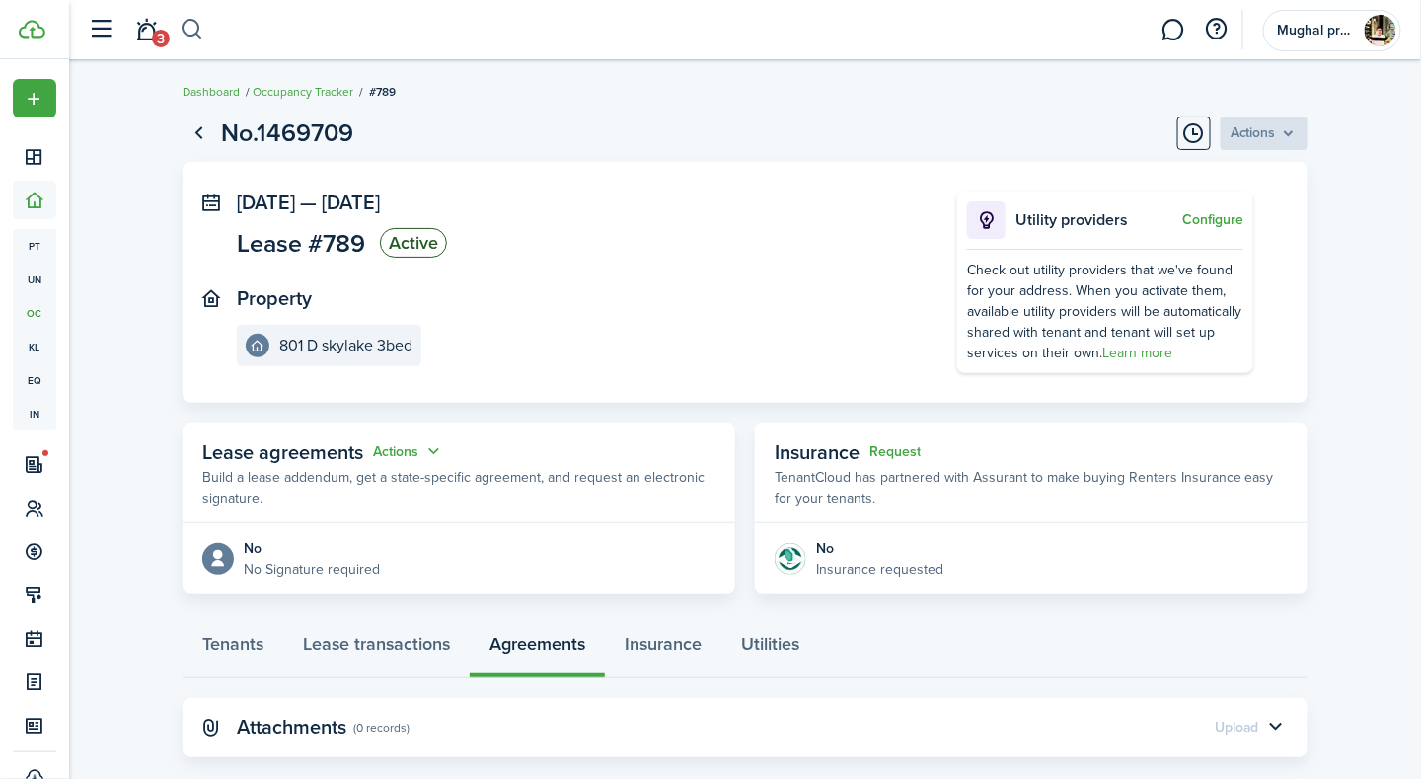
click at [188, 29] on button "button" at bounding box center [192, 30] width 25 height 34
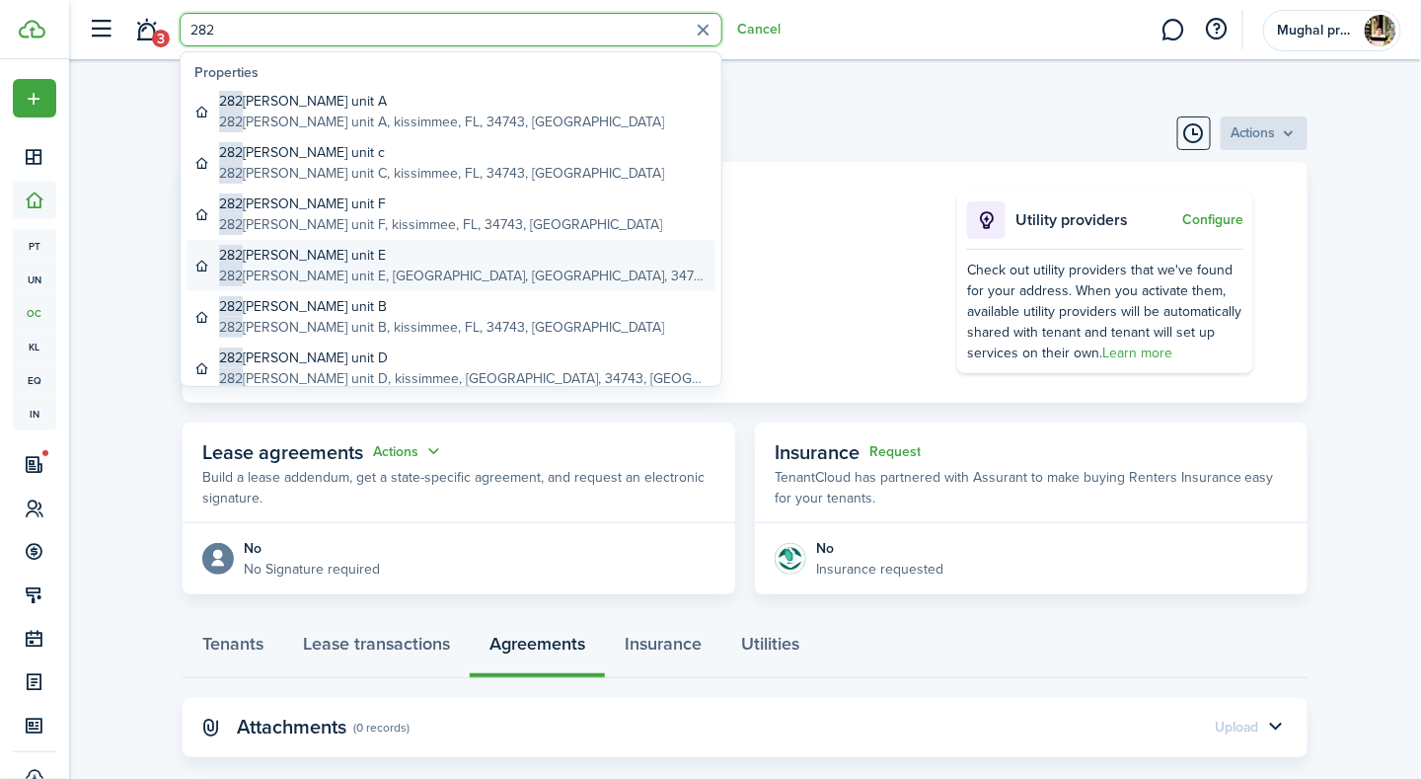
type input "282"
click at [269, 263] on global-search-item-title "282 [PERSON_NAME] unit E" at bounding box center [463, 255] width 489 height 21
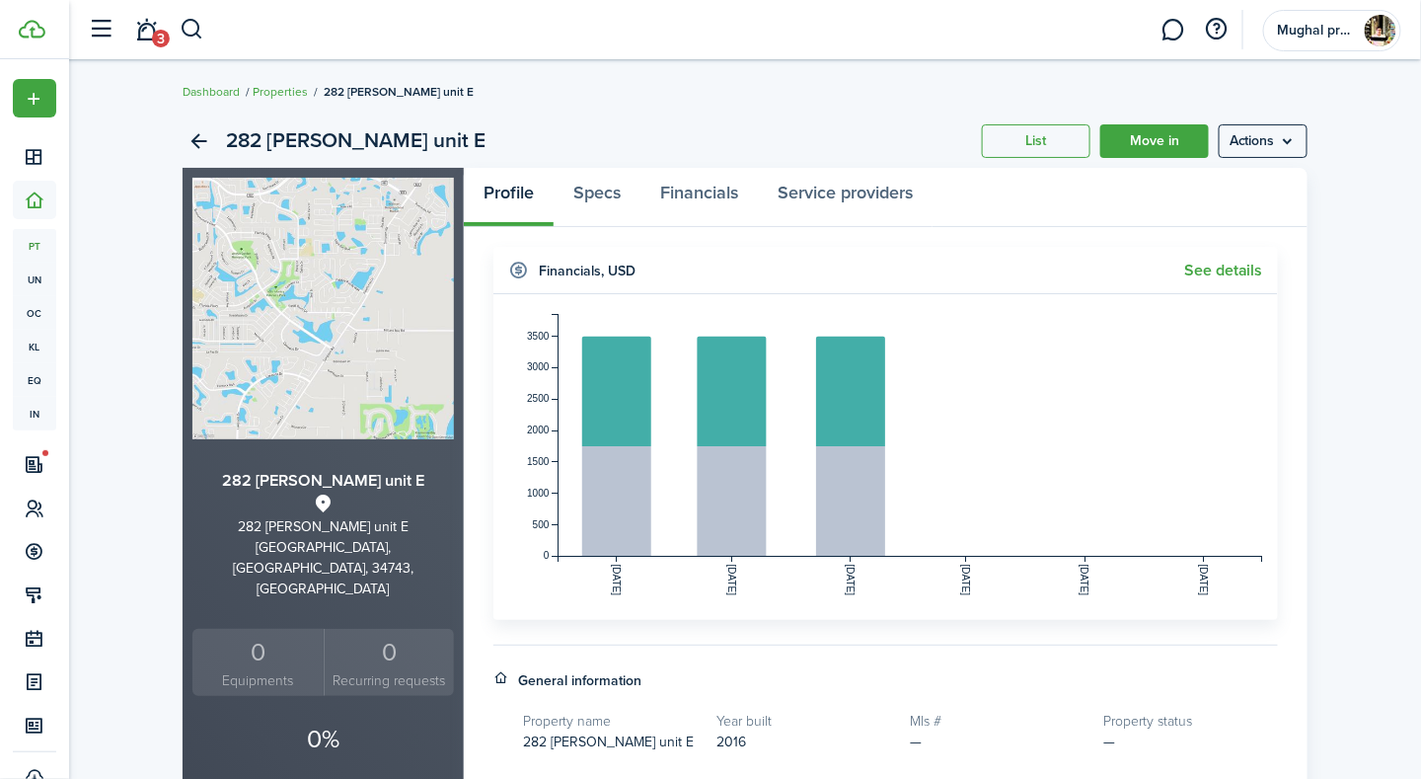
scroll to position [681, 0]
